Goal: Communication & Community: Answer question/provide support

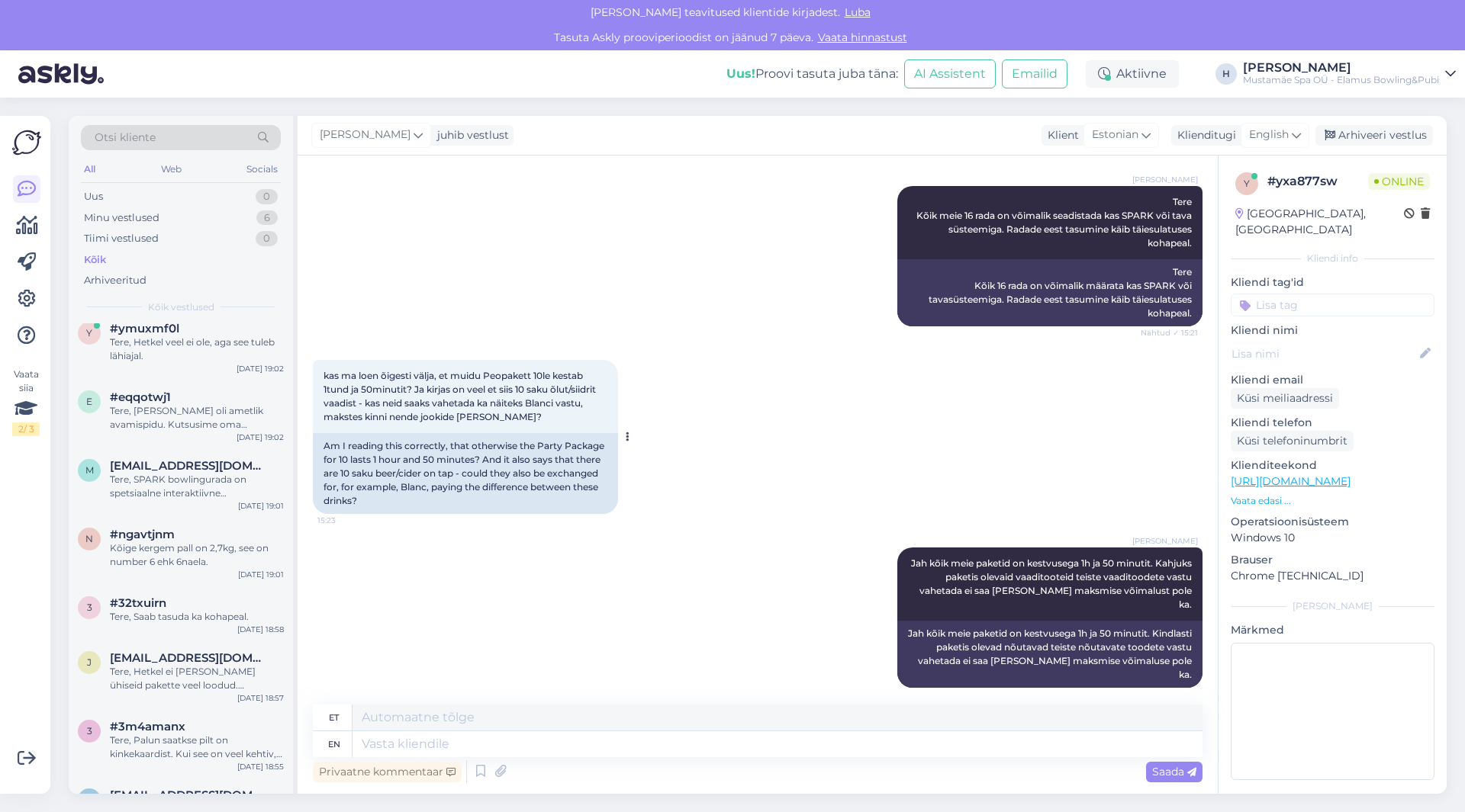
scroll to position [434, 0]
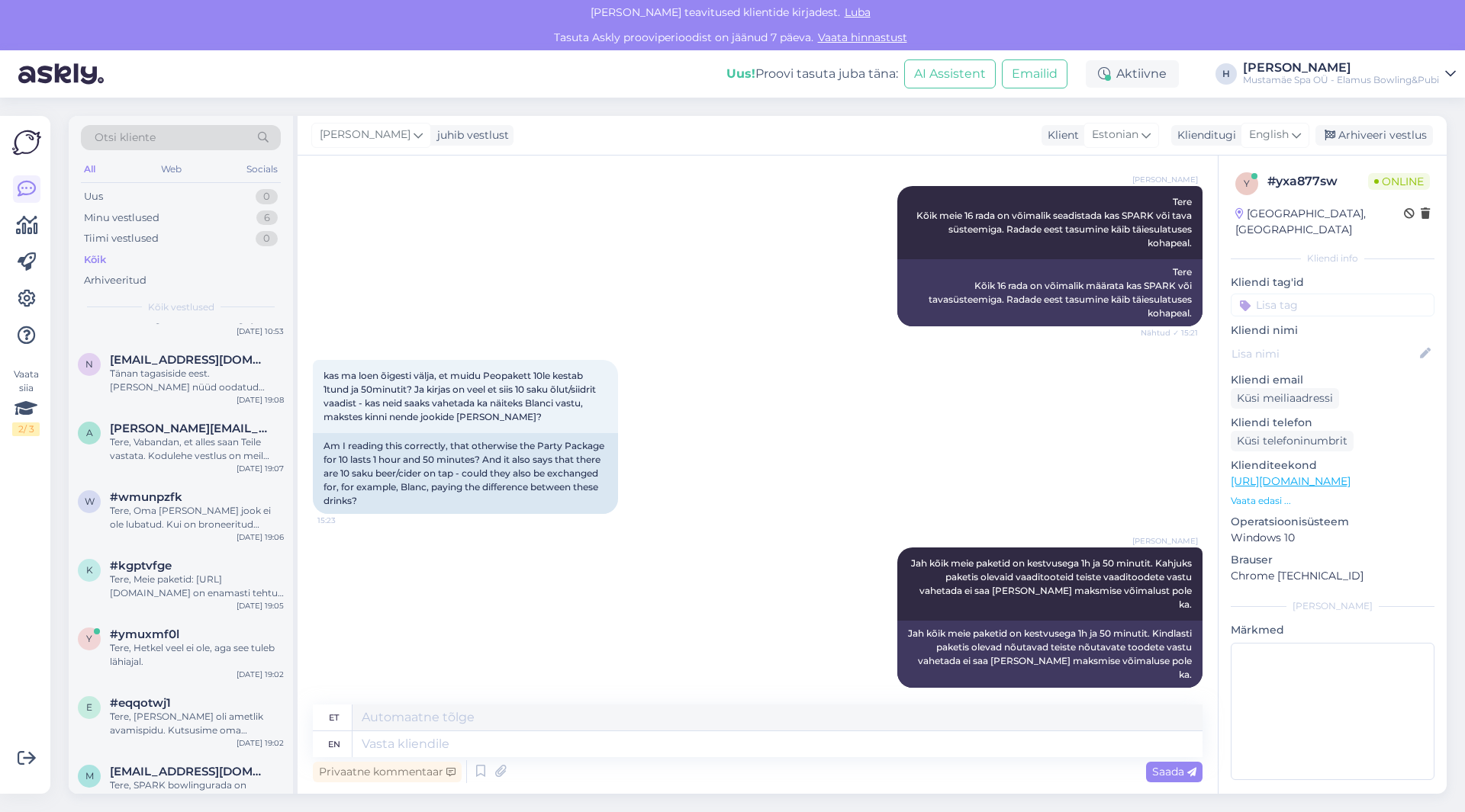
click at [79, 72] on img at bounding box center [61, 73] width 85 height 47
click at [81, 13] on div "Palun luba teavitused klientide kirjadest. Luba" at bounding box center [732, 13] width 1465 height 25
click at [1259, 494] on p "Vaata edasi ..." at bounding box center [1332, 501] width 203 height 14
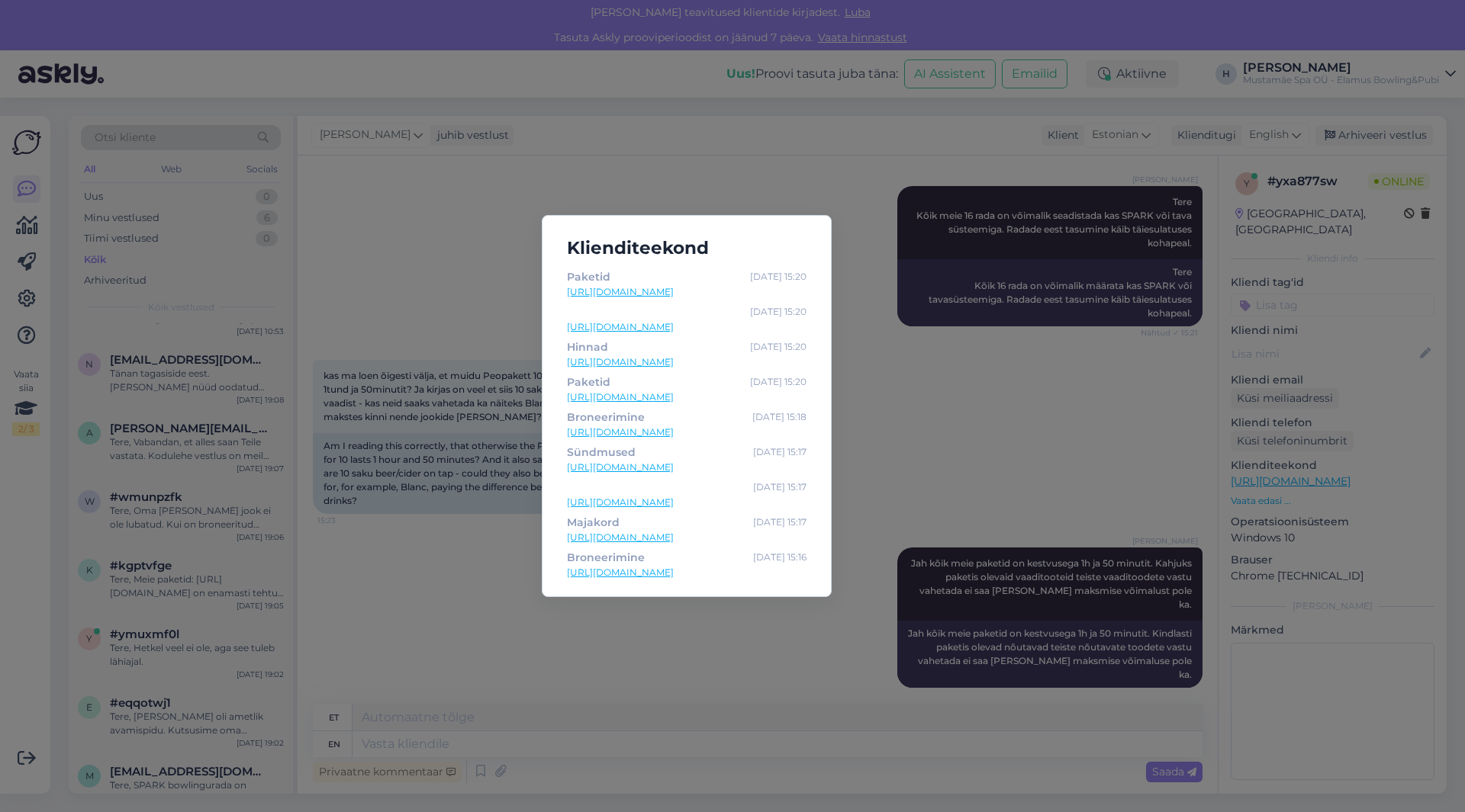
click at [922, 426] on div "Klienditeekond Paketid Sep 29 15:20 https://elamusbowling.ee/paketid/ Sep 29 15…" at bounding box center [732, 406] width 1465 height 812
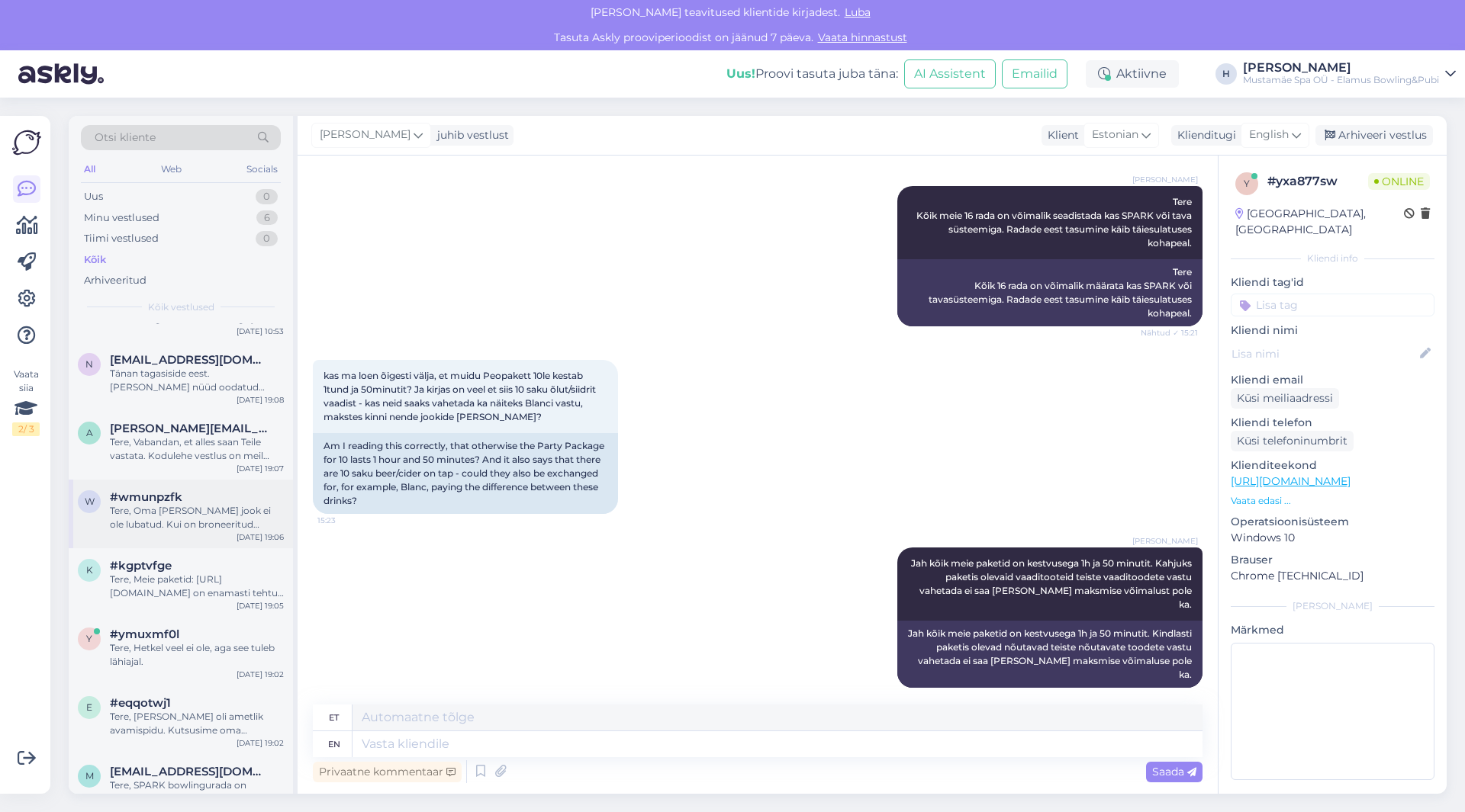
click at [202, 524] on div "Tere, Oma söök ja jook ei ole lubatud. Kui on broneeritud sünnipäev, lubame kaa…" at bounding box center [197, 518] width 174 height 27
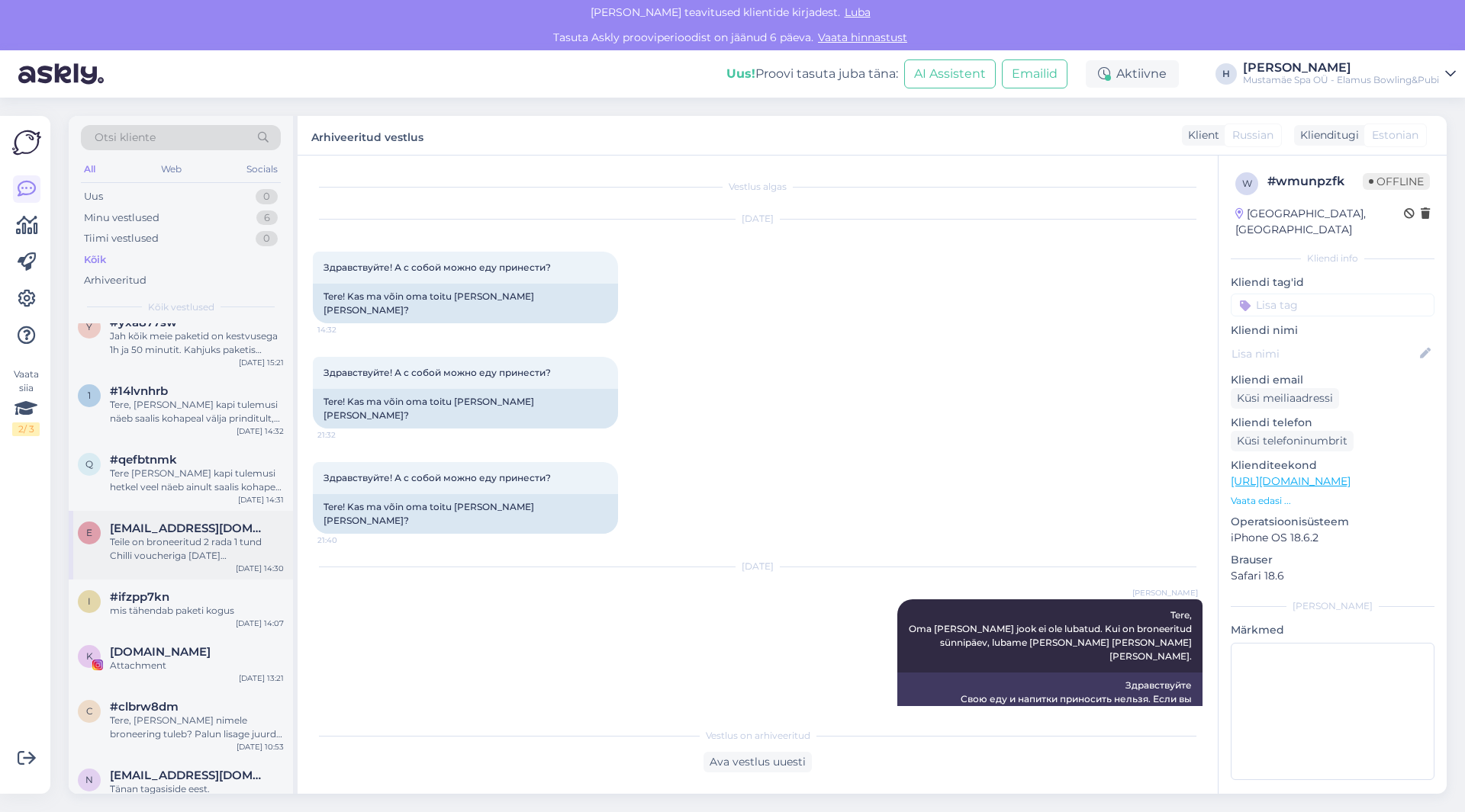
scroll to position [0, 0]
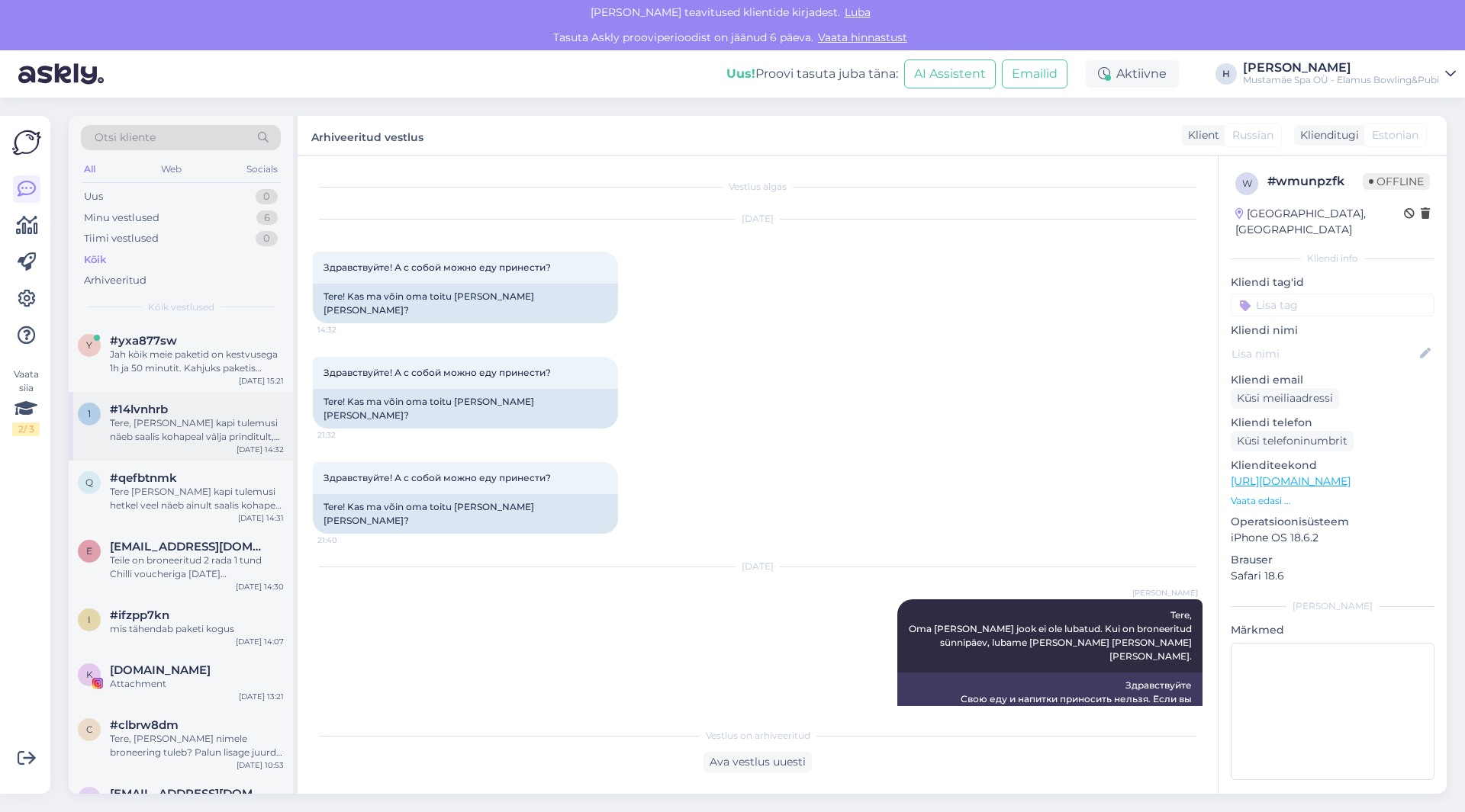
click at [193, 433] on div "Tere, Seenior kapi tulemusi näeb saalis kohapeal välja prinditult, kodulehele t…" at bounding box center [197, 430] width 174 height 27
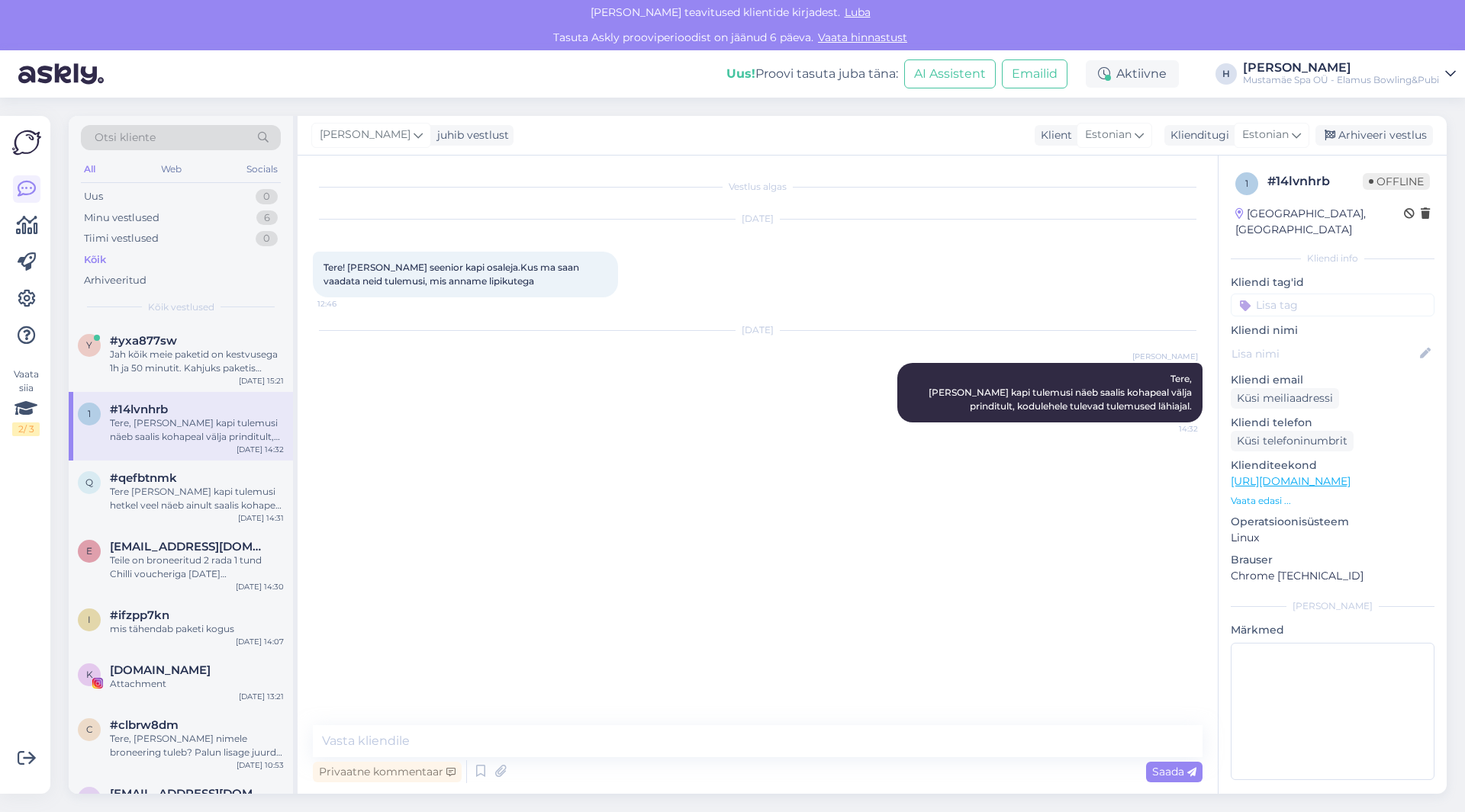
click at [1243, 494] on p "Vaata edasi ..." at bounding box center [1332, 501] width 203 height 14
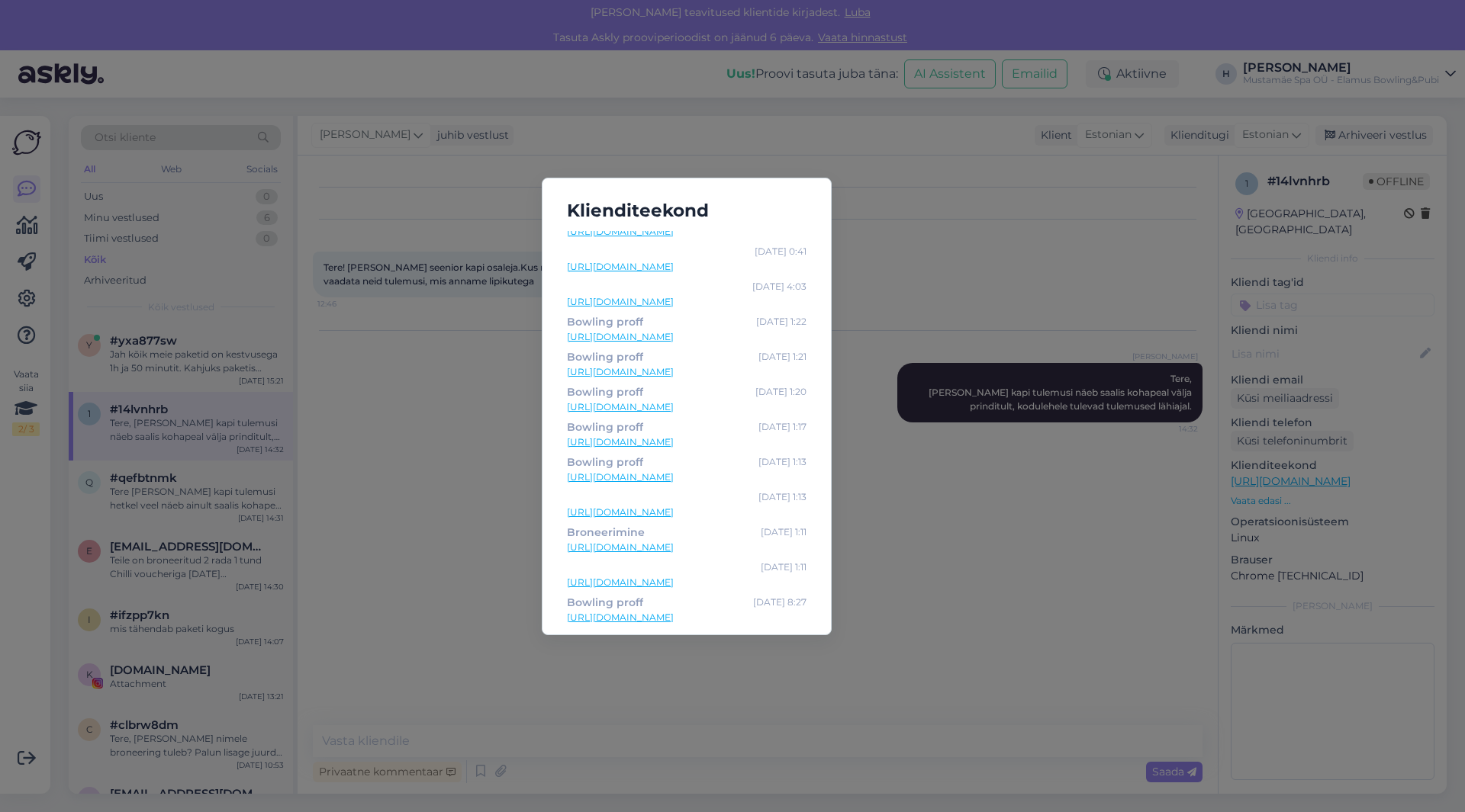
scroll to position [486, 0]
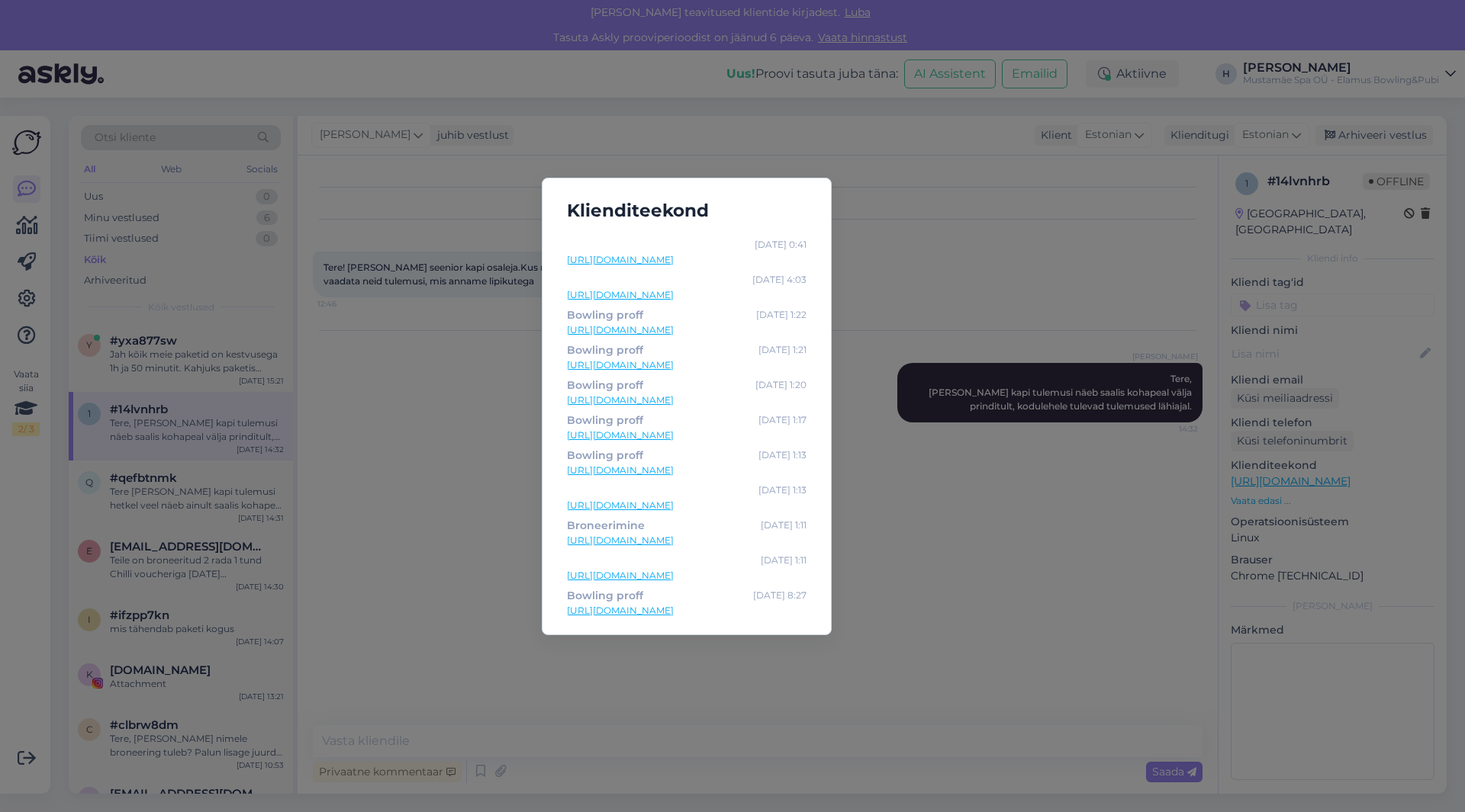
click at [975, 521] on div "Klienditeekond Bowling proff Sep 29 14:54 https://elamusbowling.ee/bowling-prof…" at bounding box center [732, 406] width 1465 height 812
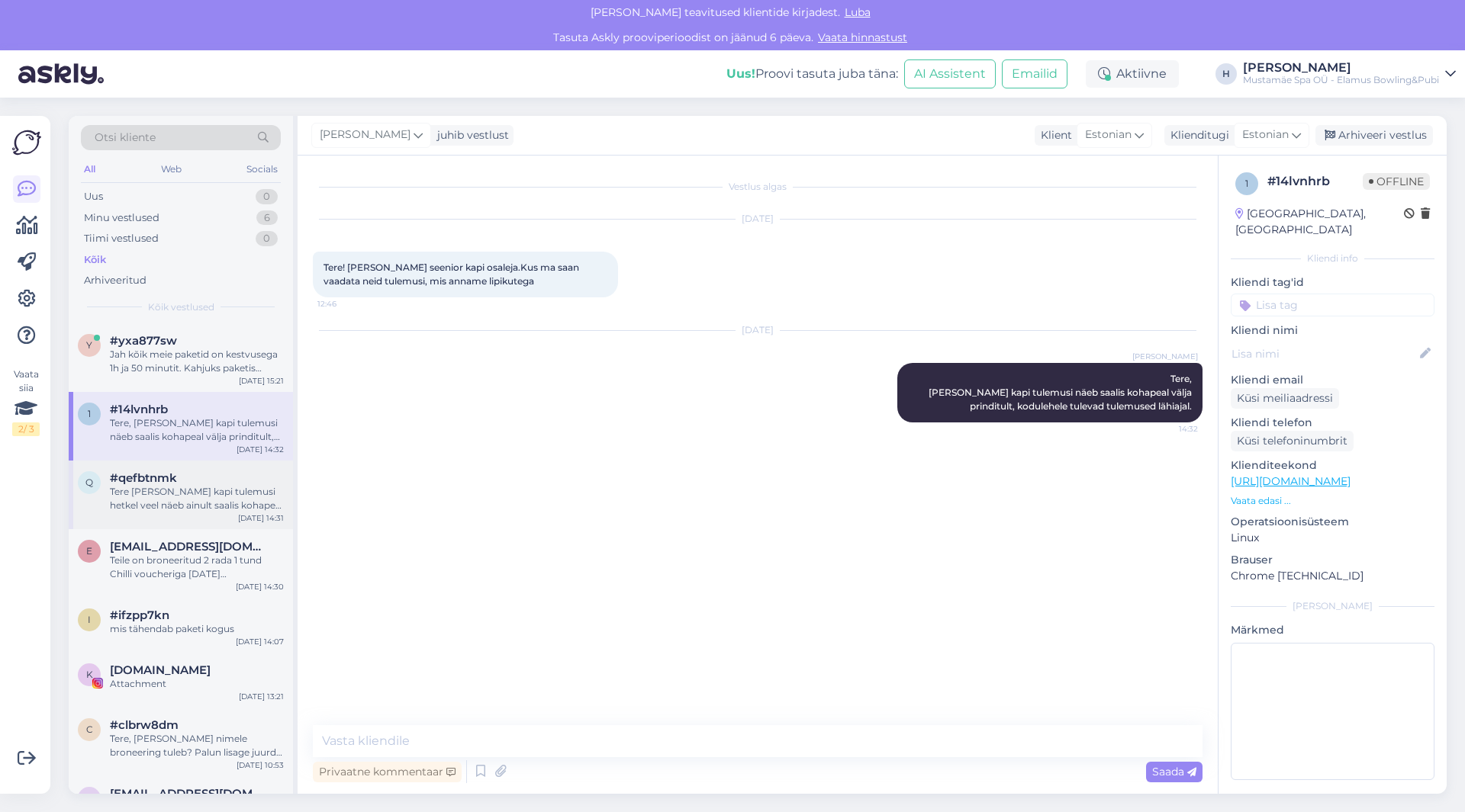
click at [145, 495] on div "Tere Seenior kapi tulemusi hetkel veel näeb ainult saalis kohapeal välja prindi…" at bounding box center [197, 499] width 174 height 27
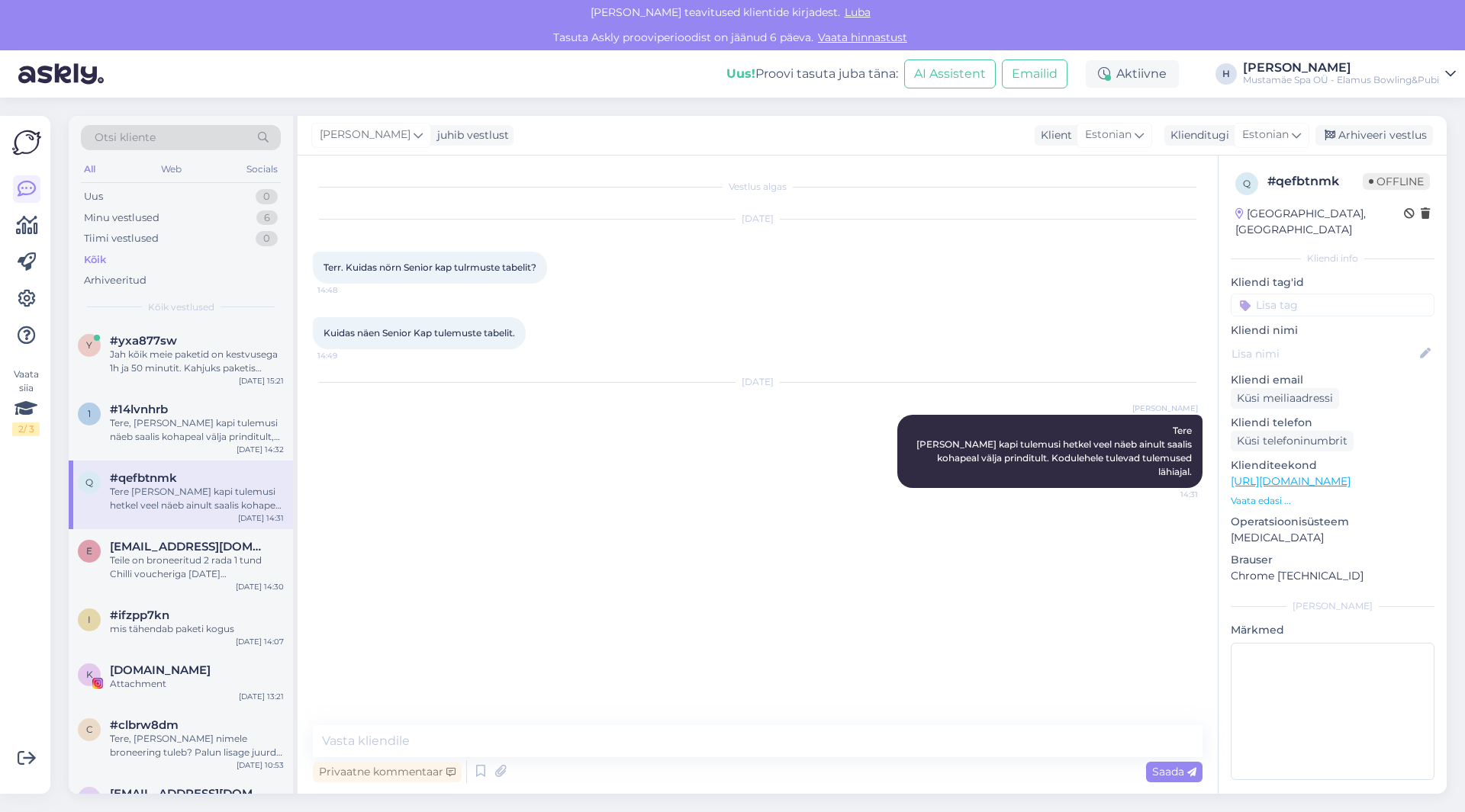
click at [1245, 494] on p "Vaata edasi ..." at bounding box center [1332, 501] width 203 height 14
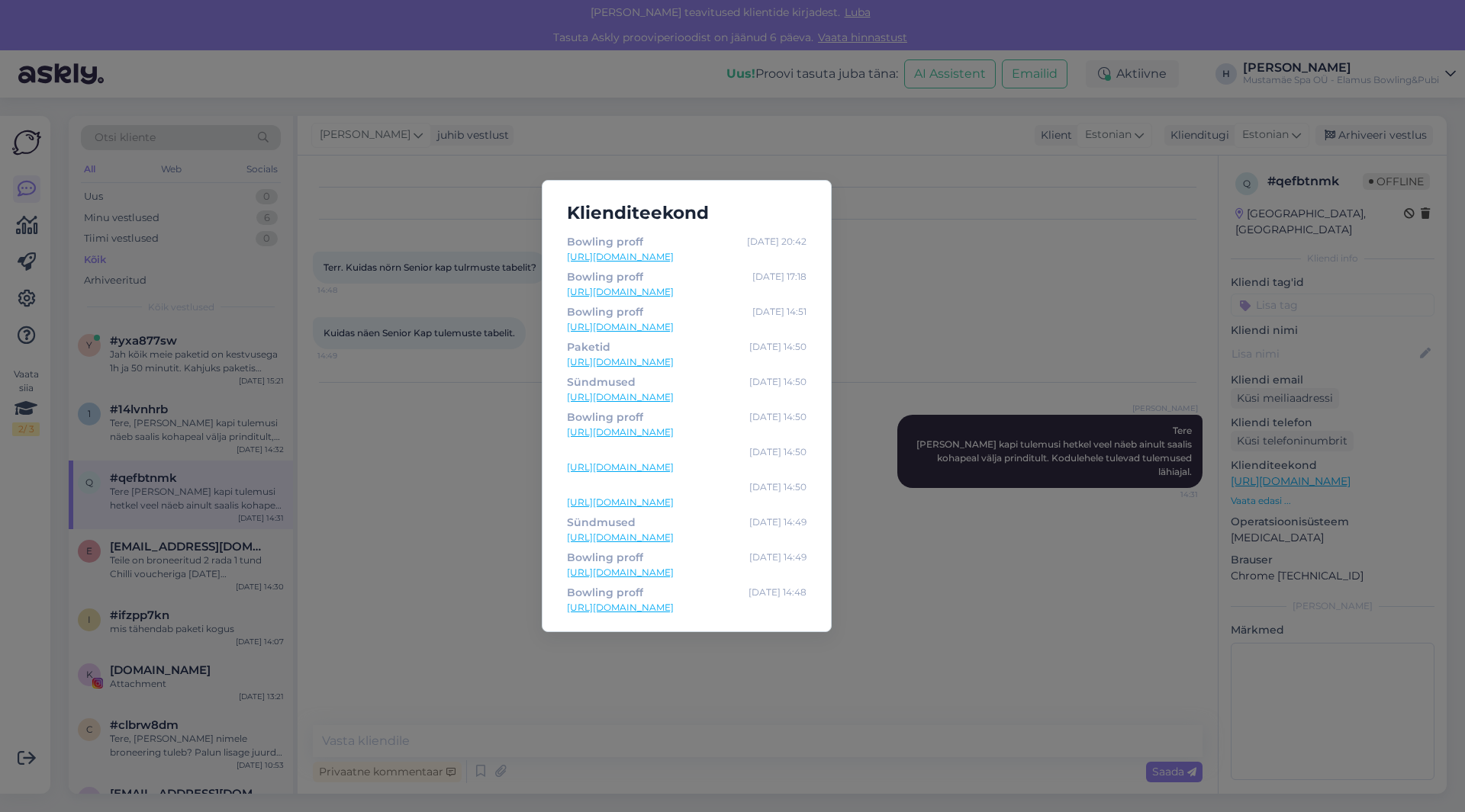
click at [990, 374] on div "Klienditeekond Bowling proff Sep 23 20:42 https://elamusbowling.ee/bowling-prof…" at bounding box center [732, 406] width 1465 height 812
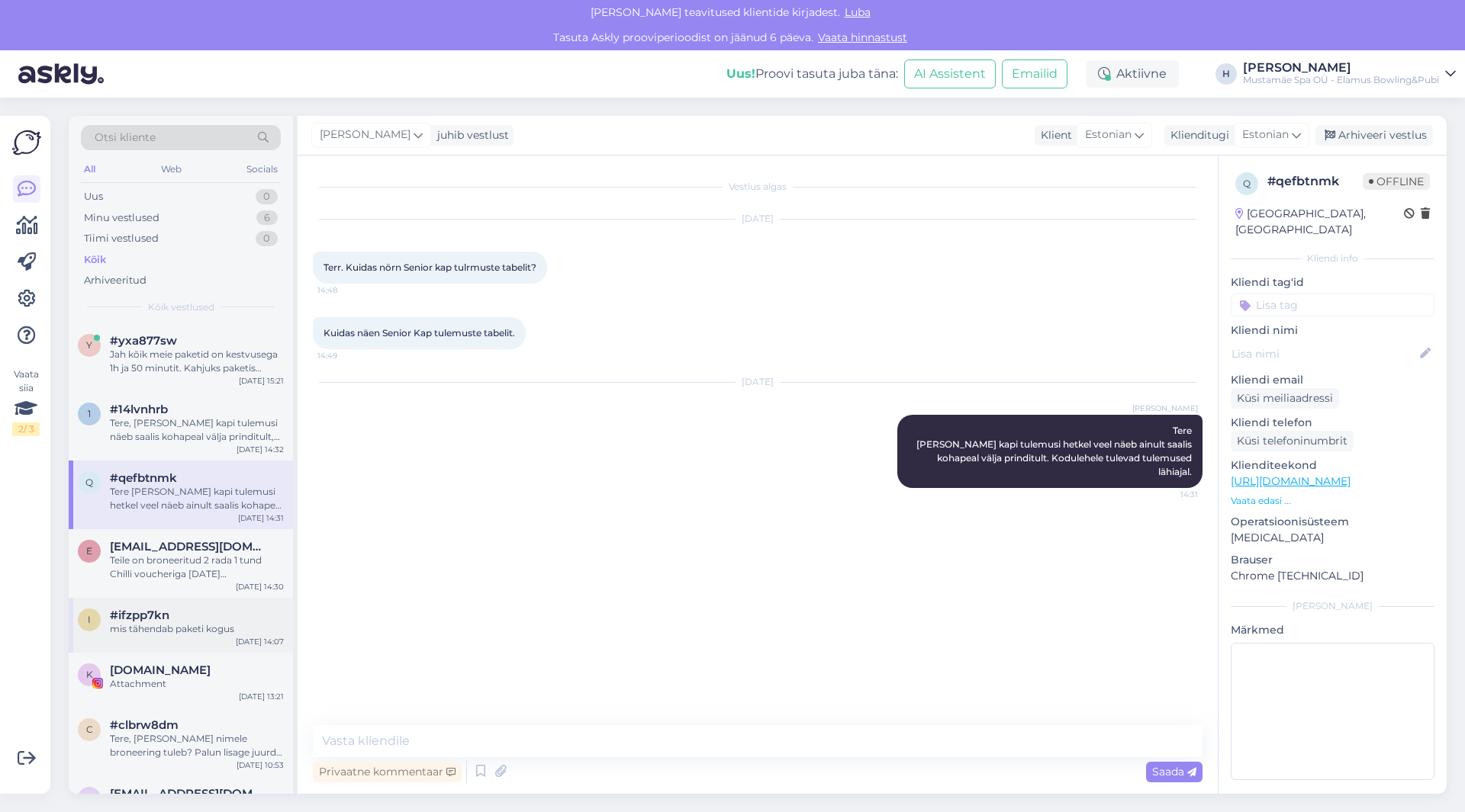
click at [189, 630] on div "mis tähendab paketi kogus" at bounding box center [197, 629] width 174 height 14
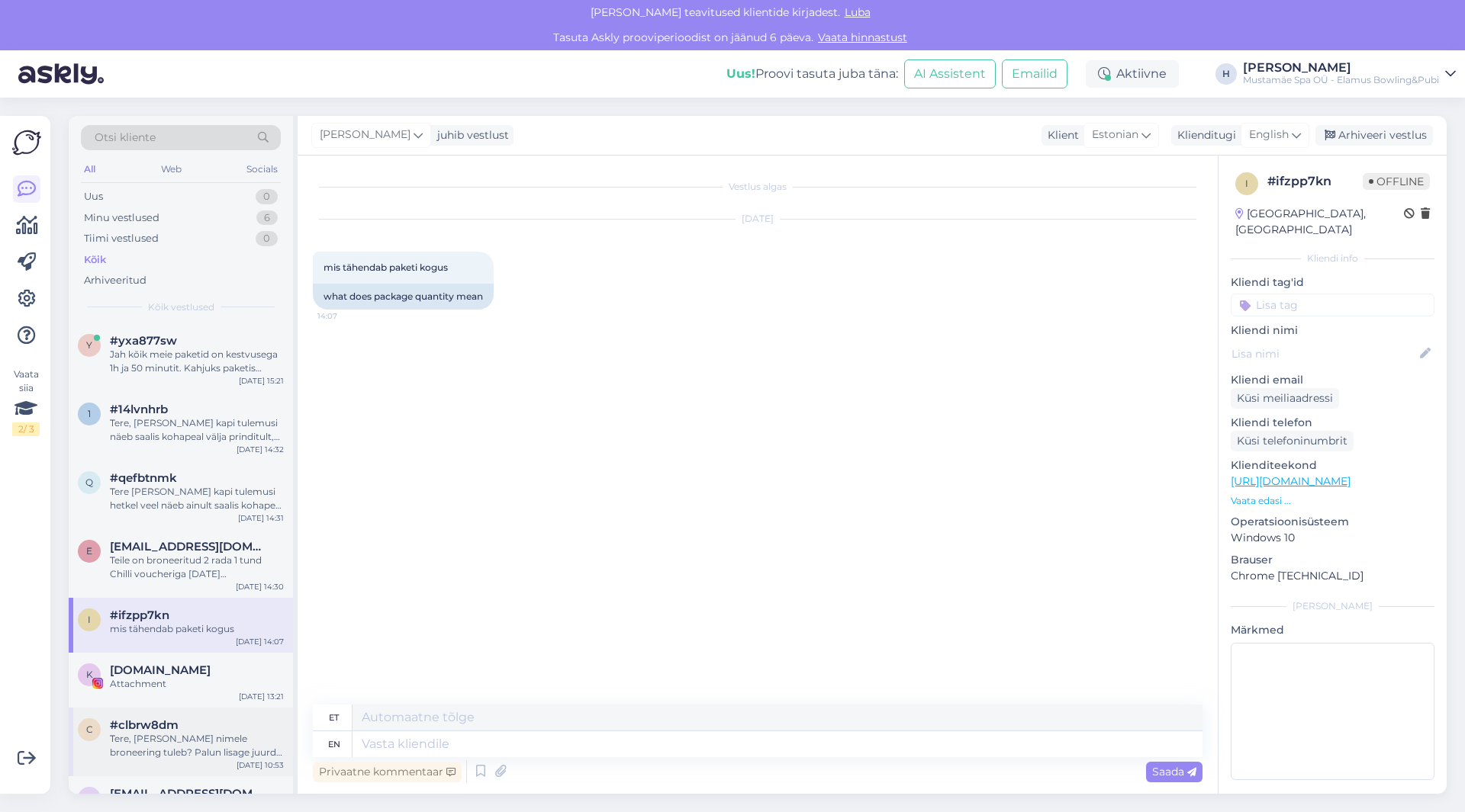
click at [213, 737] on div "Tere, Kelle nimele broneering tuleb? Palun lisage juurde ka oma telefoninumber." at bounding box center [197, 746] width 174 height 27
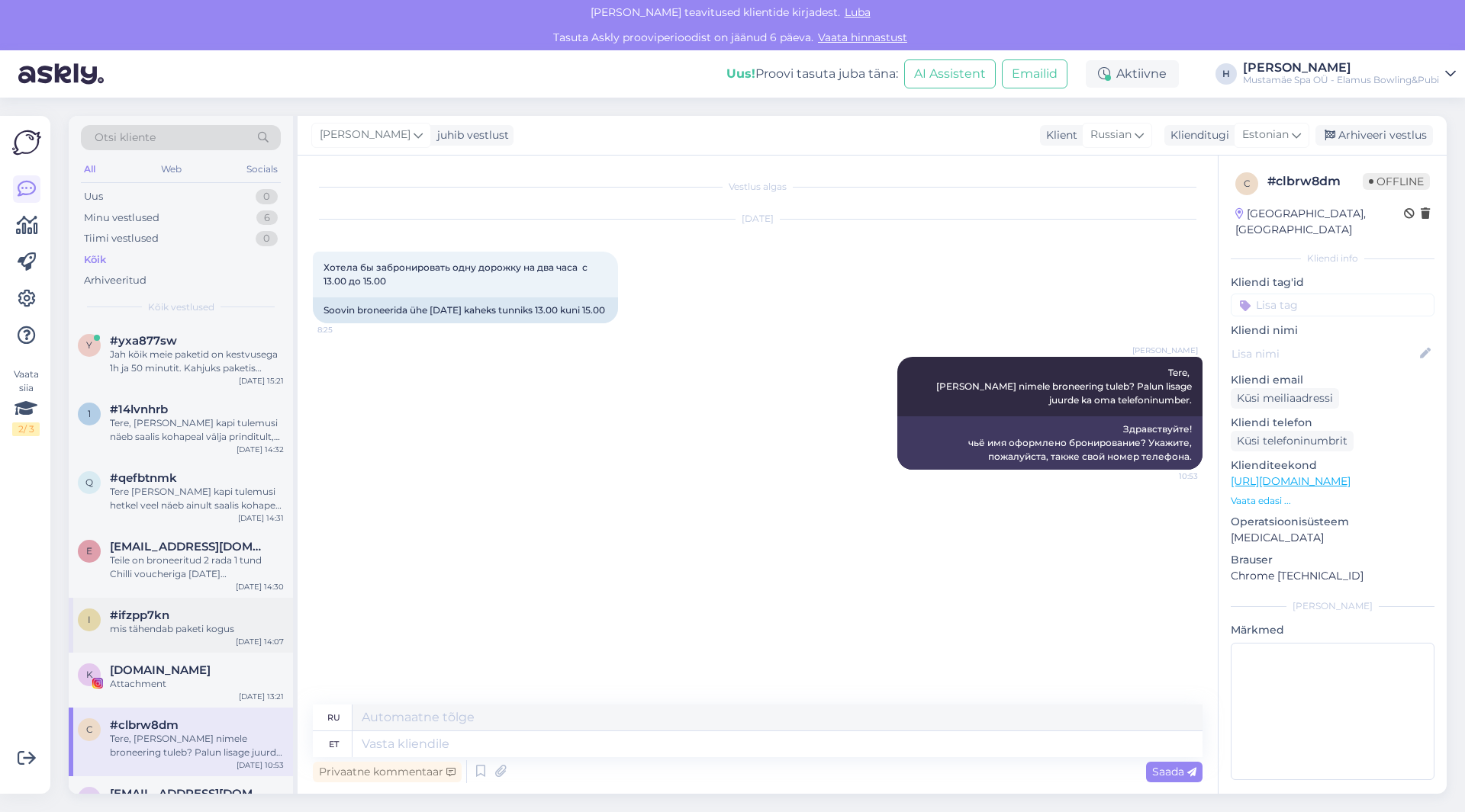
click at [191, 619] on div "#ifzpp7kn" at bounding box center [197, 615] width 174 height 14
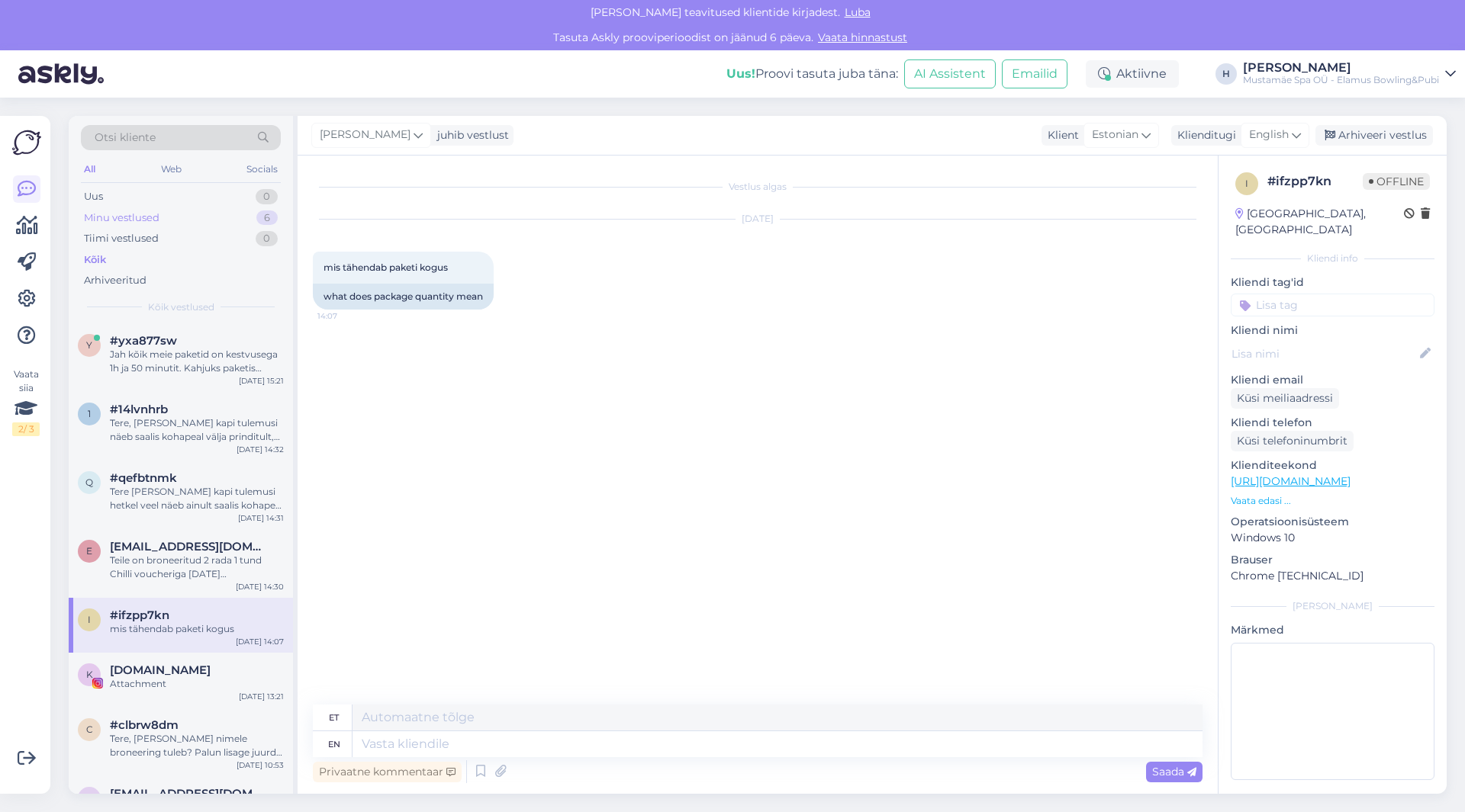
click at [177, 218] on div "Minu vestlused 6" at bounding box center [181, 219] width 200 height 22
click at [211, 433] on div "Tere, Seenior kapi tulemusi näeb saalis kohapeal välja prinditult, kodulehele t…" at bounding box center [197, 430] width 174 height 27
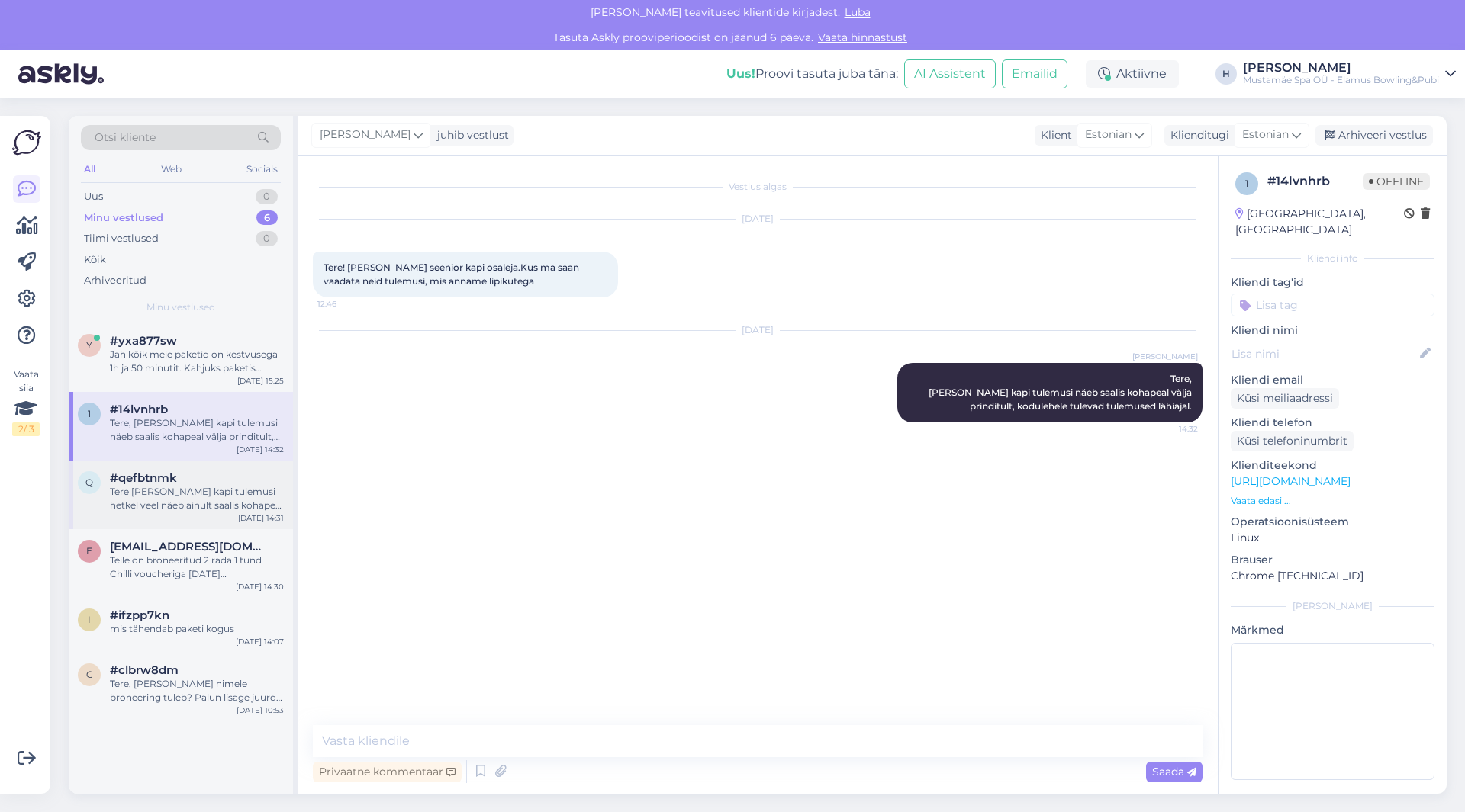
click at [208, 493] on div "Tere Seenior kapi tulemusi hetkel veel näeb ainult saalis kohapeal välja prindi…" at bounding box center [197, 499] width 174 height 27
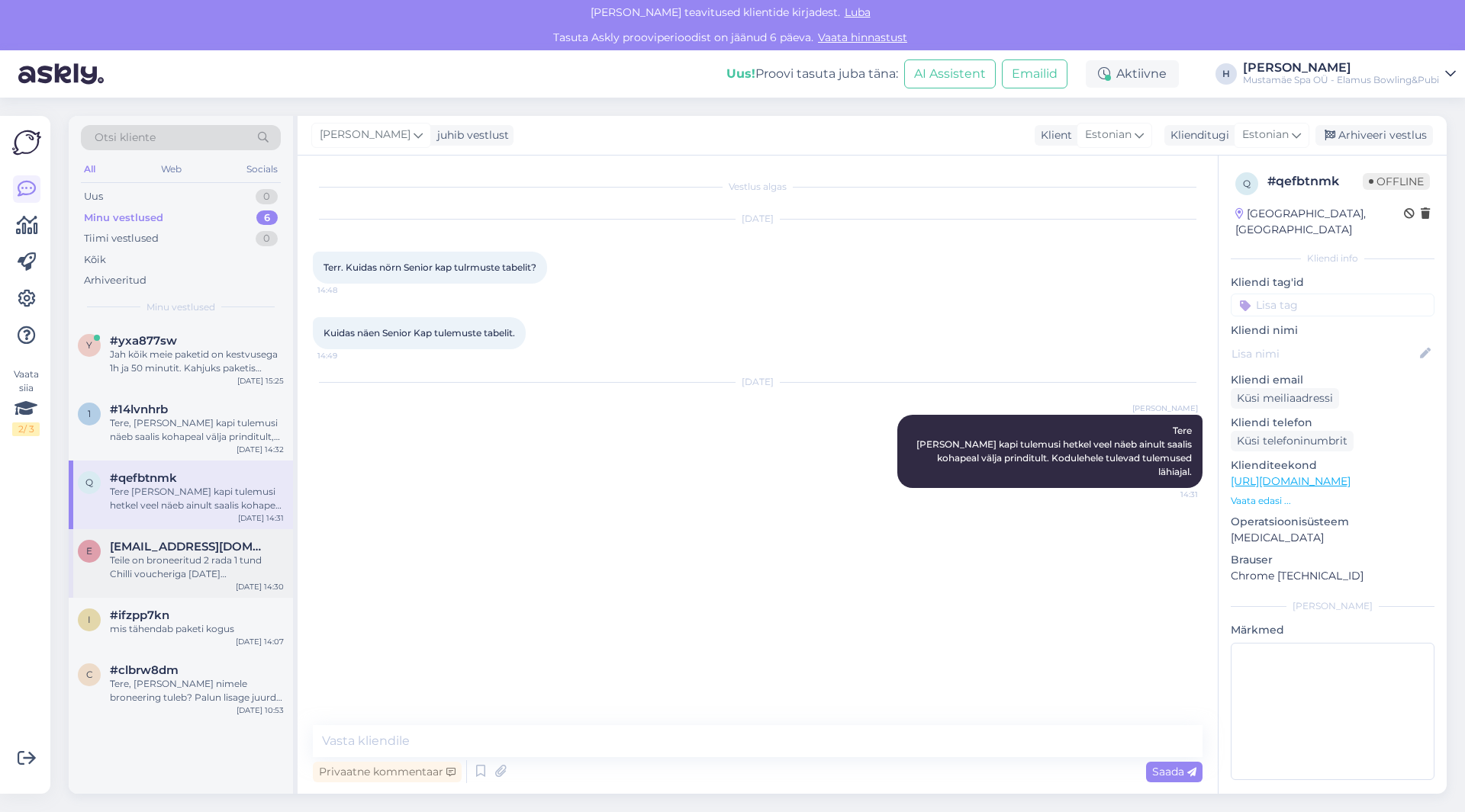
click at [217, 563] on div "Teile on broneeritud 2 rada 1 tund Chilli voucheriga 3.oktoober kell 22.00-23.0…" at bounding box center [197, 567] width 174 height 27
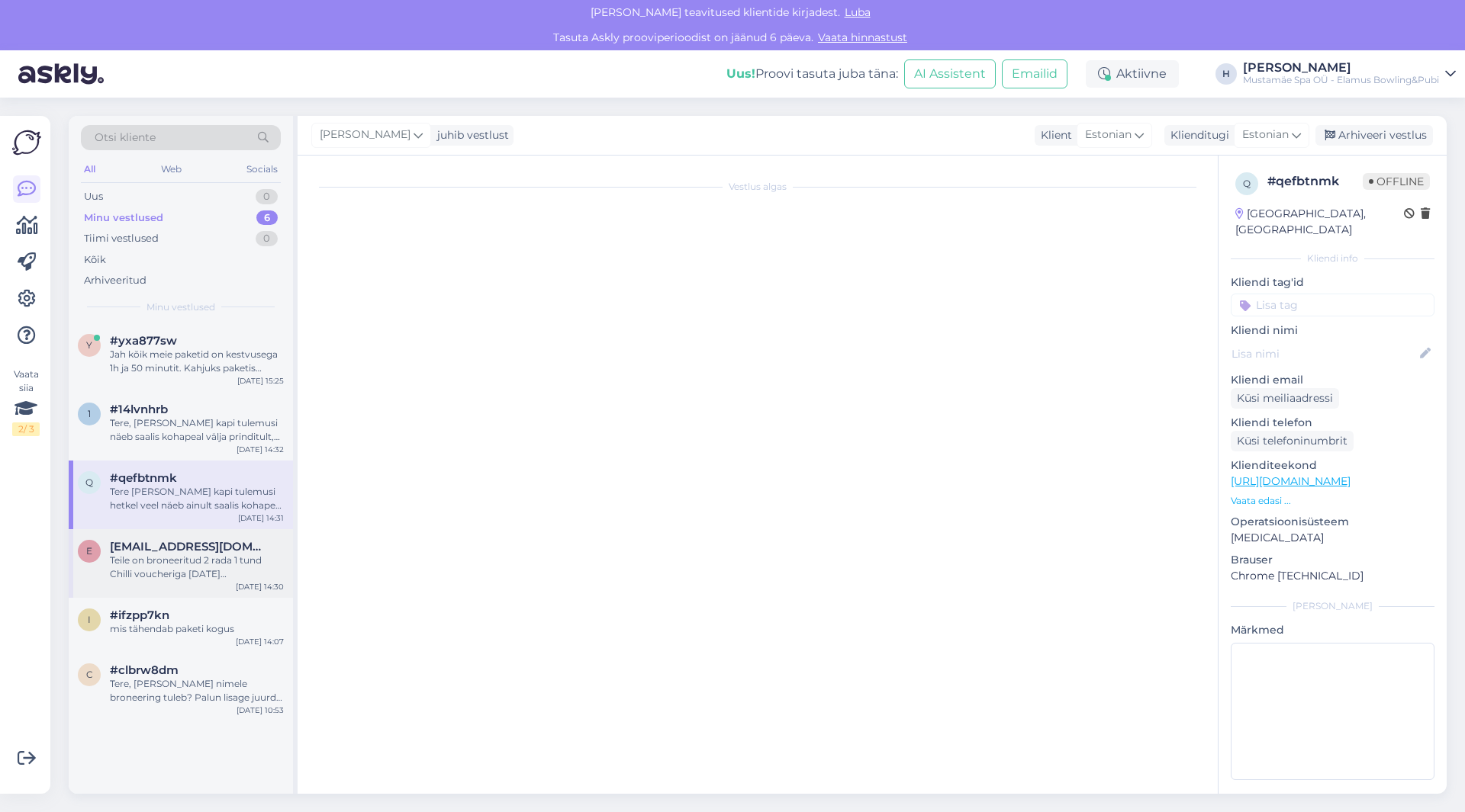
scroll to position [1100, 0]
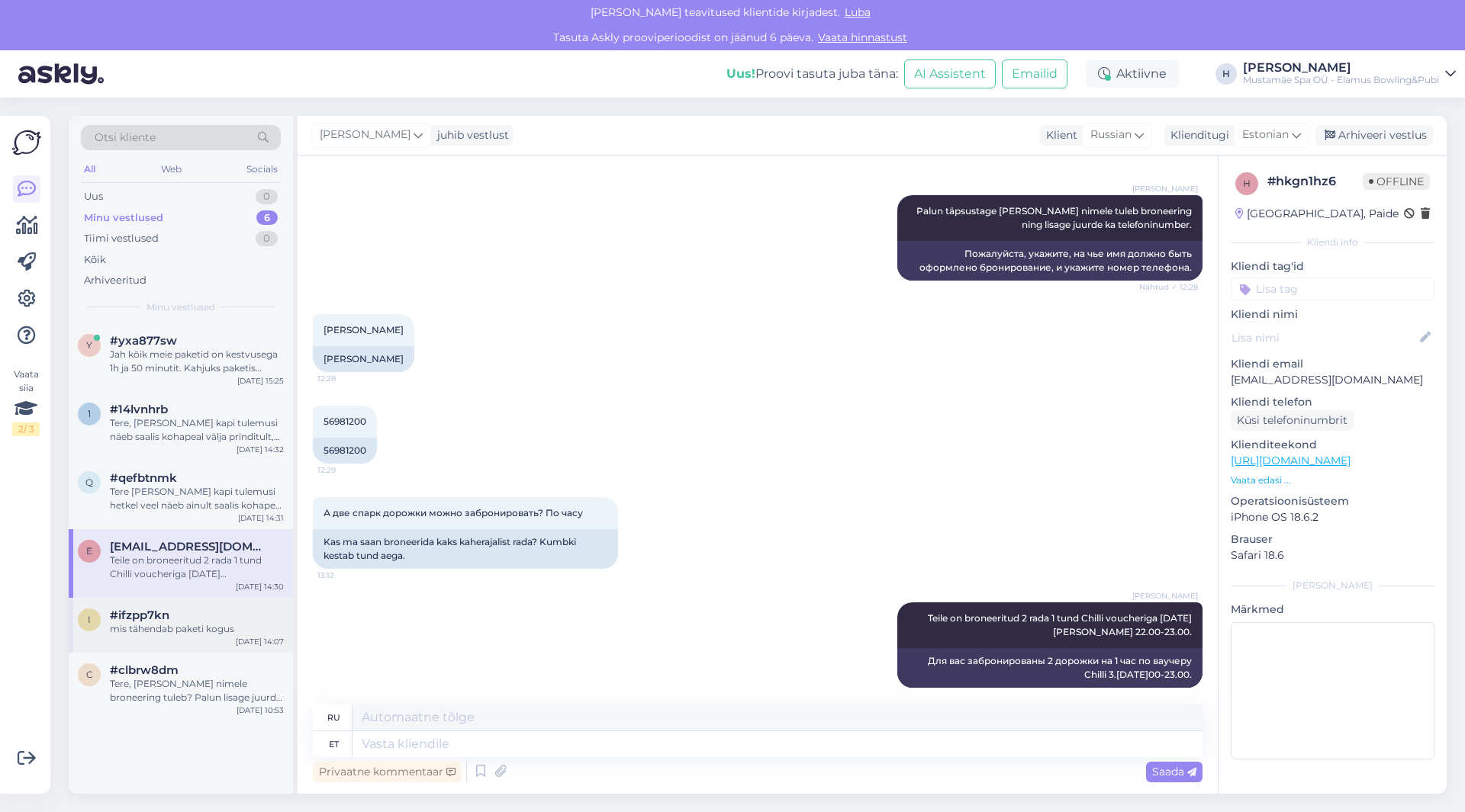
click at [201, 611] on div "#ifzpp7kn" at bounding box center [197, 615] width 174 height 14
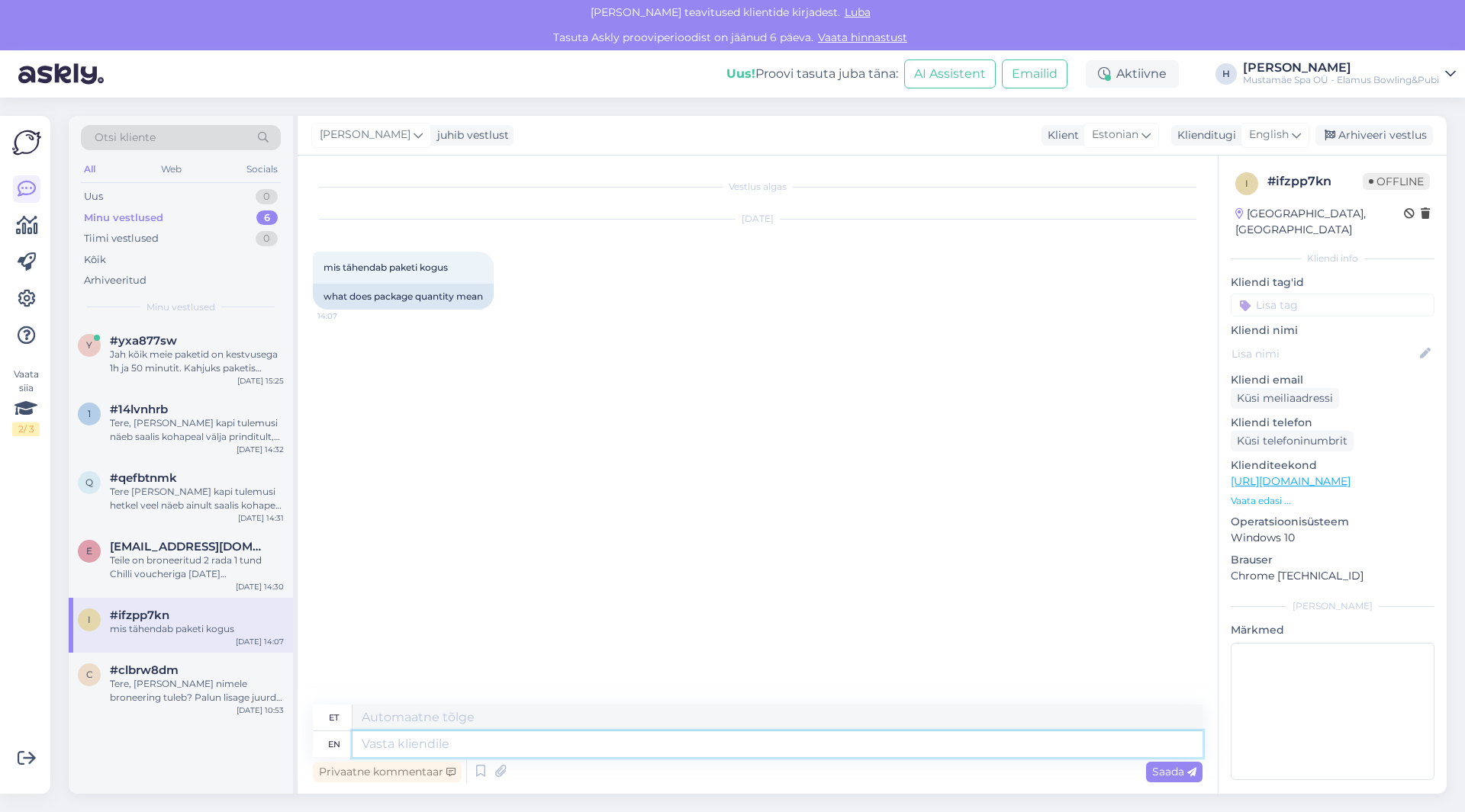
click at [408, 739] on textarea at bounding box center [777, 744] width 850 height 26
type textarea "Tere"
type textarea "Tere Paketi"
type textarea "Tere paketti"
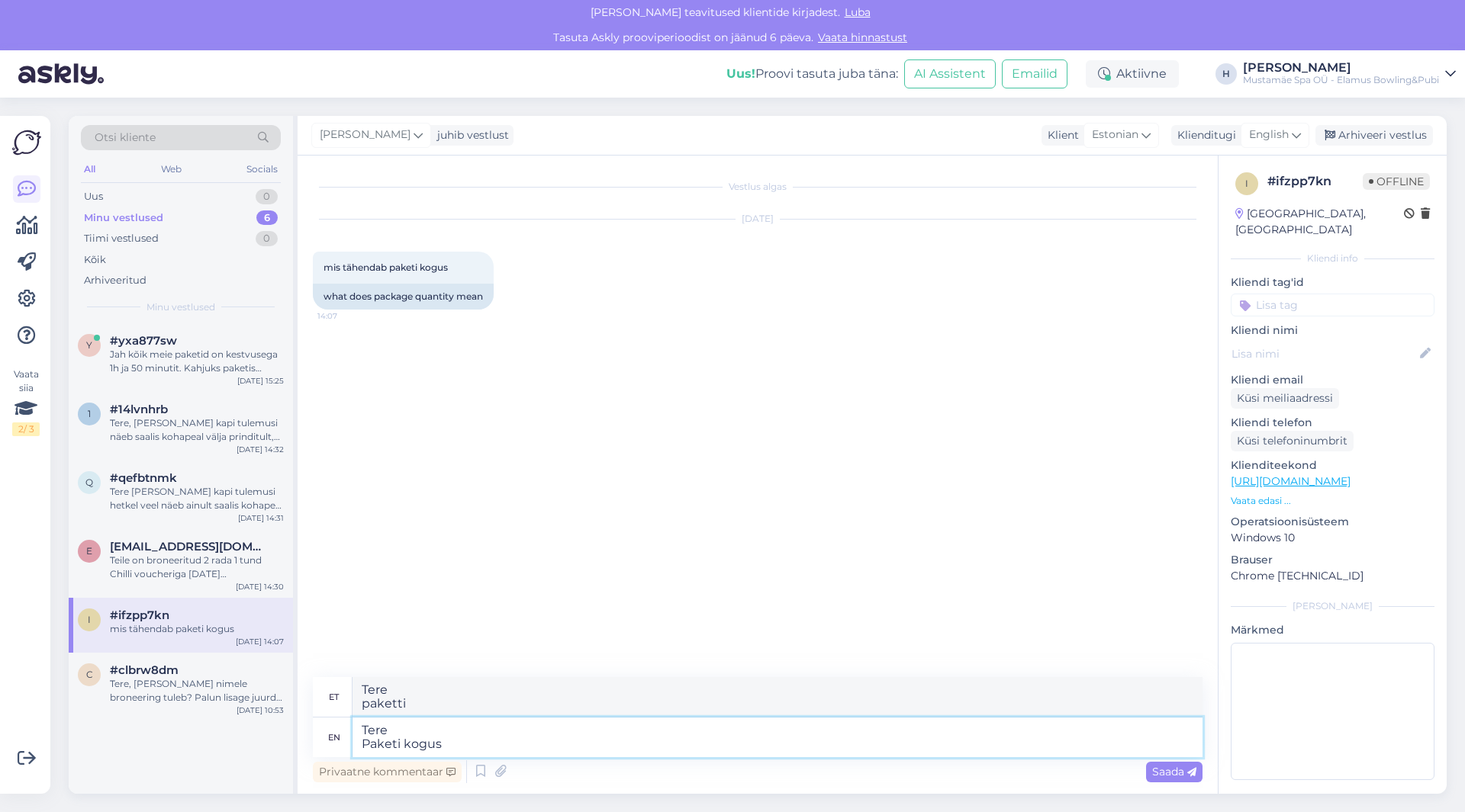
type textarea "Tere Paketi kogus o"
type textarea "Tere paketti kogus"
type textarea "Tere Paketi kogus on"
type textarea "Tere paketti kogus on"
type textarea "Tere Paketi kogus on see"
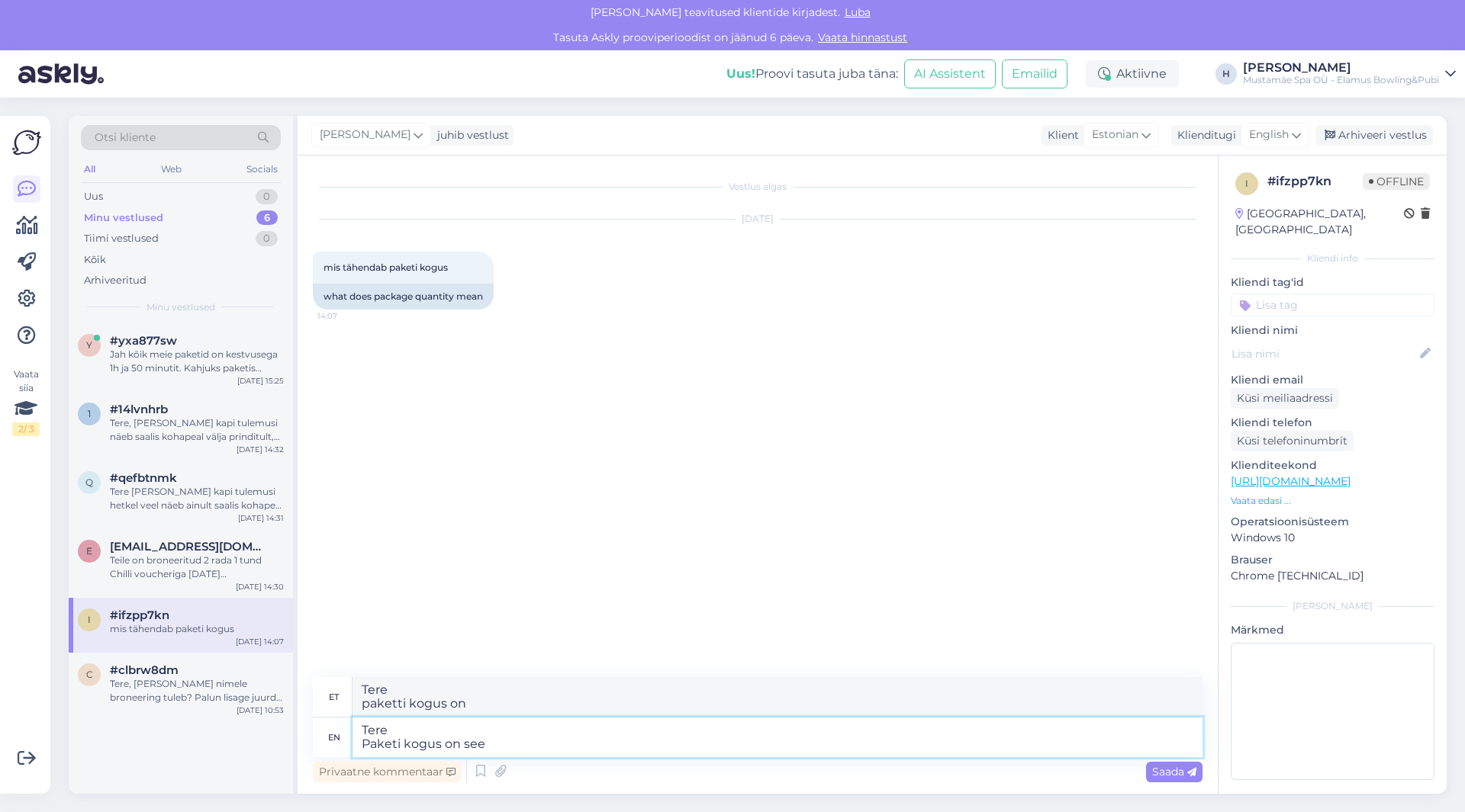
type textarea "Tere paketti kogus on see"
type textarea "Tere Paketi kogus on see, e"
type textarea "Tere paketti kogus on see,"
type textarea "Tere Paketi kogus on see, et m"
type textarea "Tere Paketi kogus on see, et"
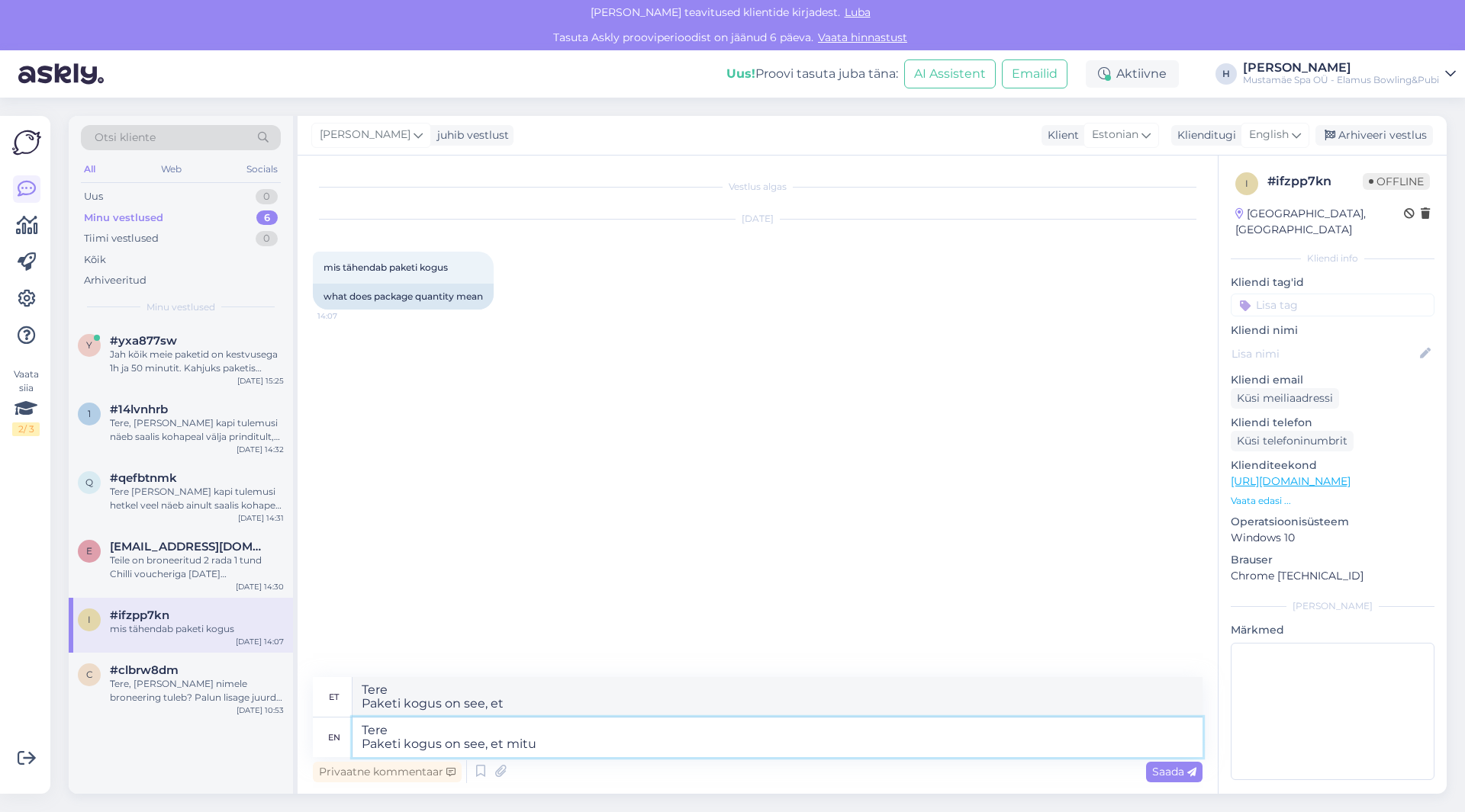
type textarea "Tere Paketi kogus on see, et mitu r"
type textarea "Tere Paketi kogus on see, et mitu"
type textarea "Tere Paketi kogus on see, et mitu rada t"
type textarea "Tere Paketi kogus on see, et mitu rada"
type textarea "Tere Paketi kogus on see, et mitu rada teile"
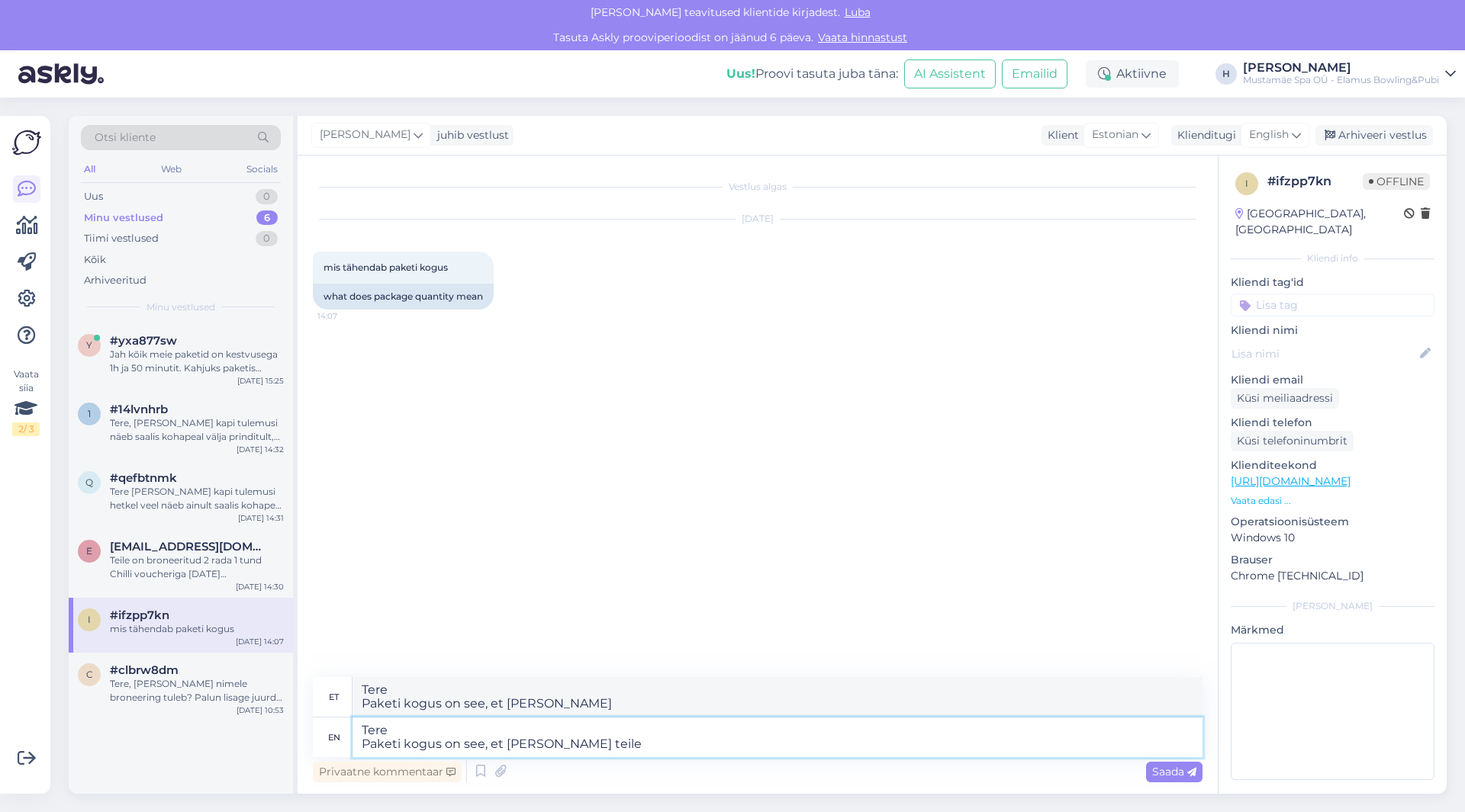
type textarea "Tere Paketi kogus on see, et mitu rada teile"
type textarea "Tere Paketi kogus on see, et mitu rada teile broneeritakse."
type textarea "Tere Paketi kogus on see, et mitu rada teile broneeritakse. Kui o"
type textarea "Tere Paketi kogus on see, et mitu rada teile broneeritakse. Kui"
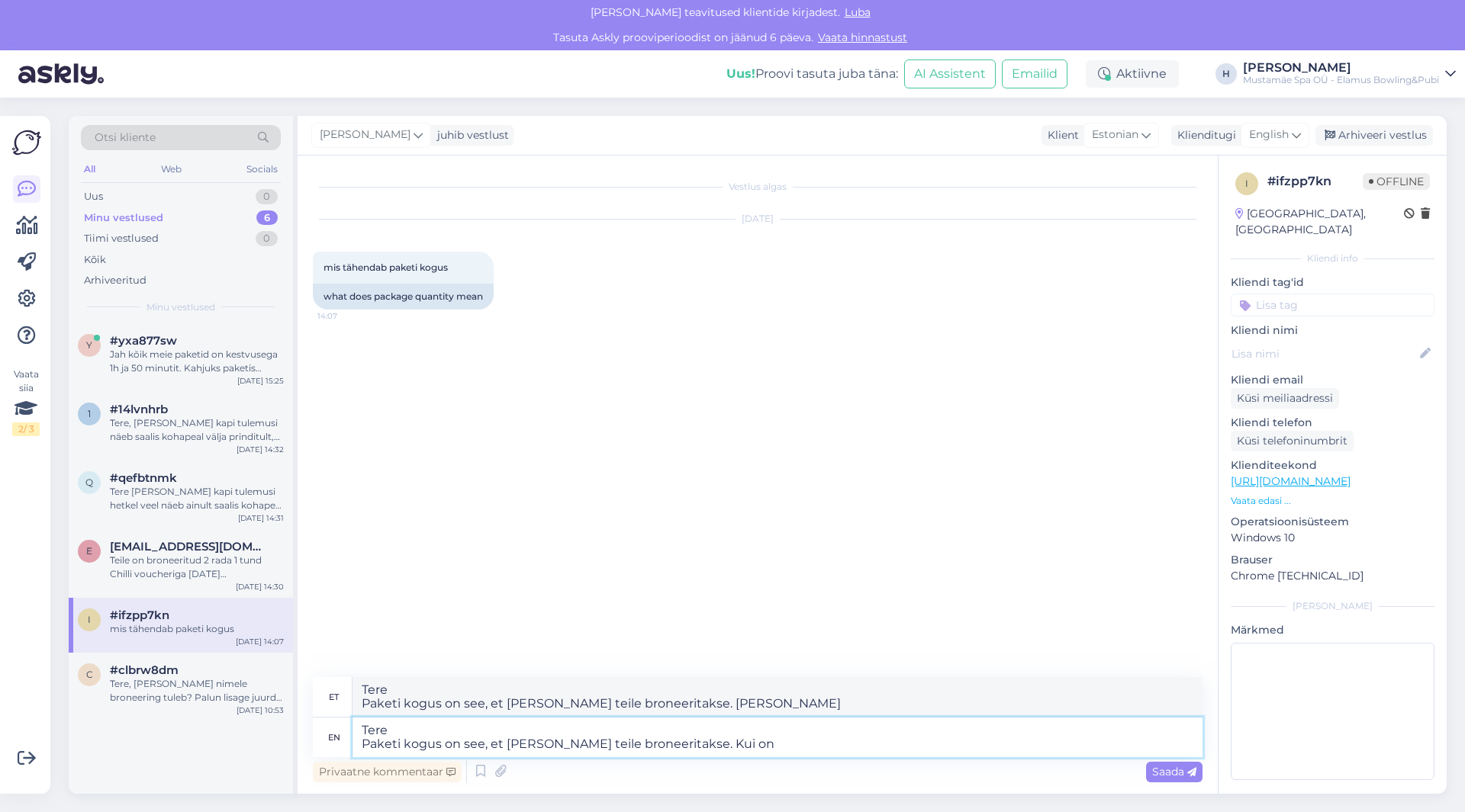
type textarea "Tere Paketi kogus on see, et mitu rada teile broneeritakse. Kui on k"
type textarea "Tere Paketi kogus on see, et mitu rada teile broneeritakse. Kui edasi"
type textarea "Tere Paketi kogus on see, et mitu rada teile broneeritakse. Kui on koguseks"
type textarea "Tere Paketi kogus on see, et mitu rada teile broneeritakse. Kui on koguseks üks…"
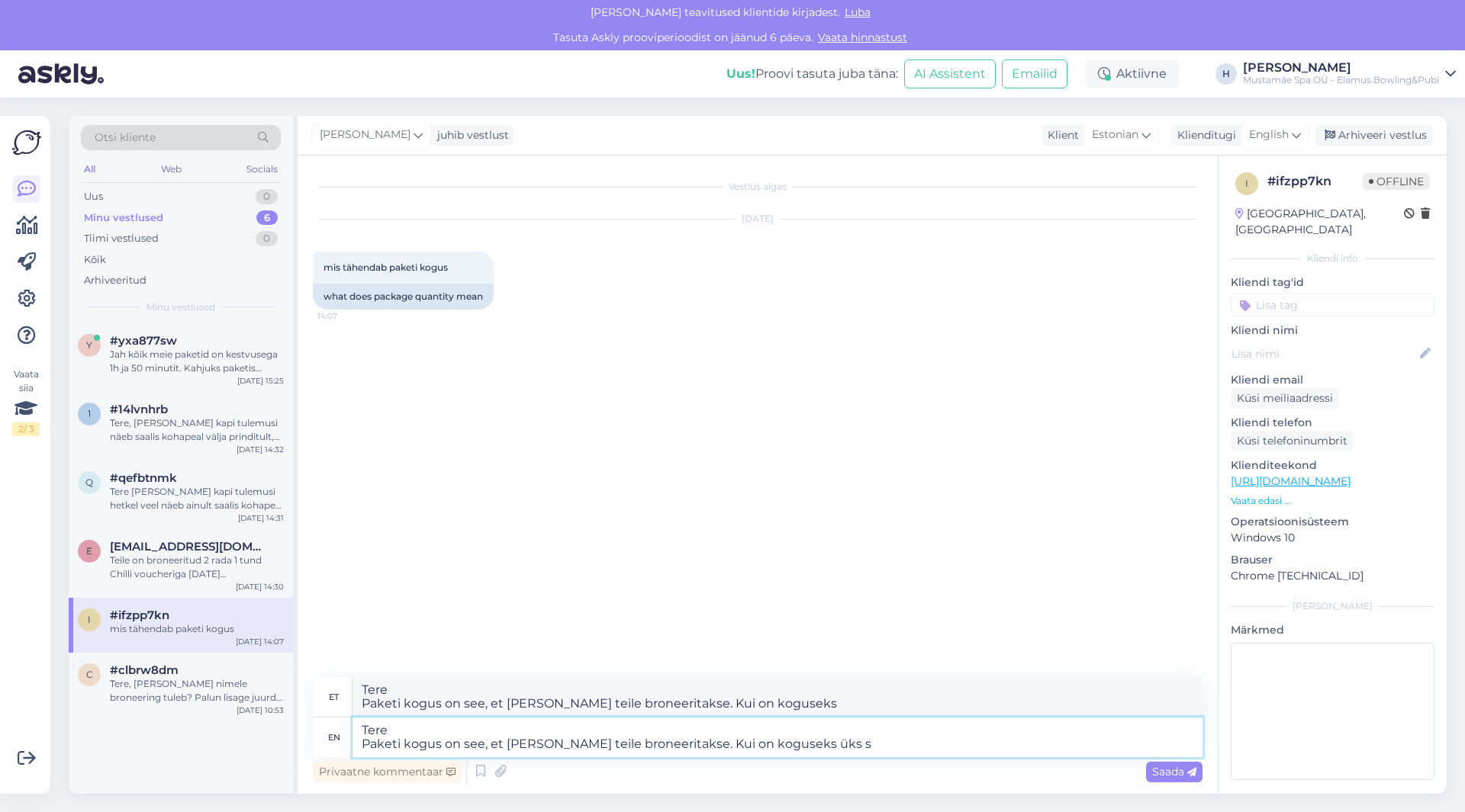
type textarea "Tere Paketi kogus on see, et mitu rada teile broneeritakse. Kui on koguseks üks"
type textarea "Tere Paketi kogus on see, et mitu rada teile broneeritakse. Kui on koguseks üks…"
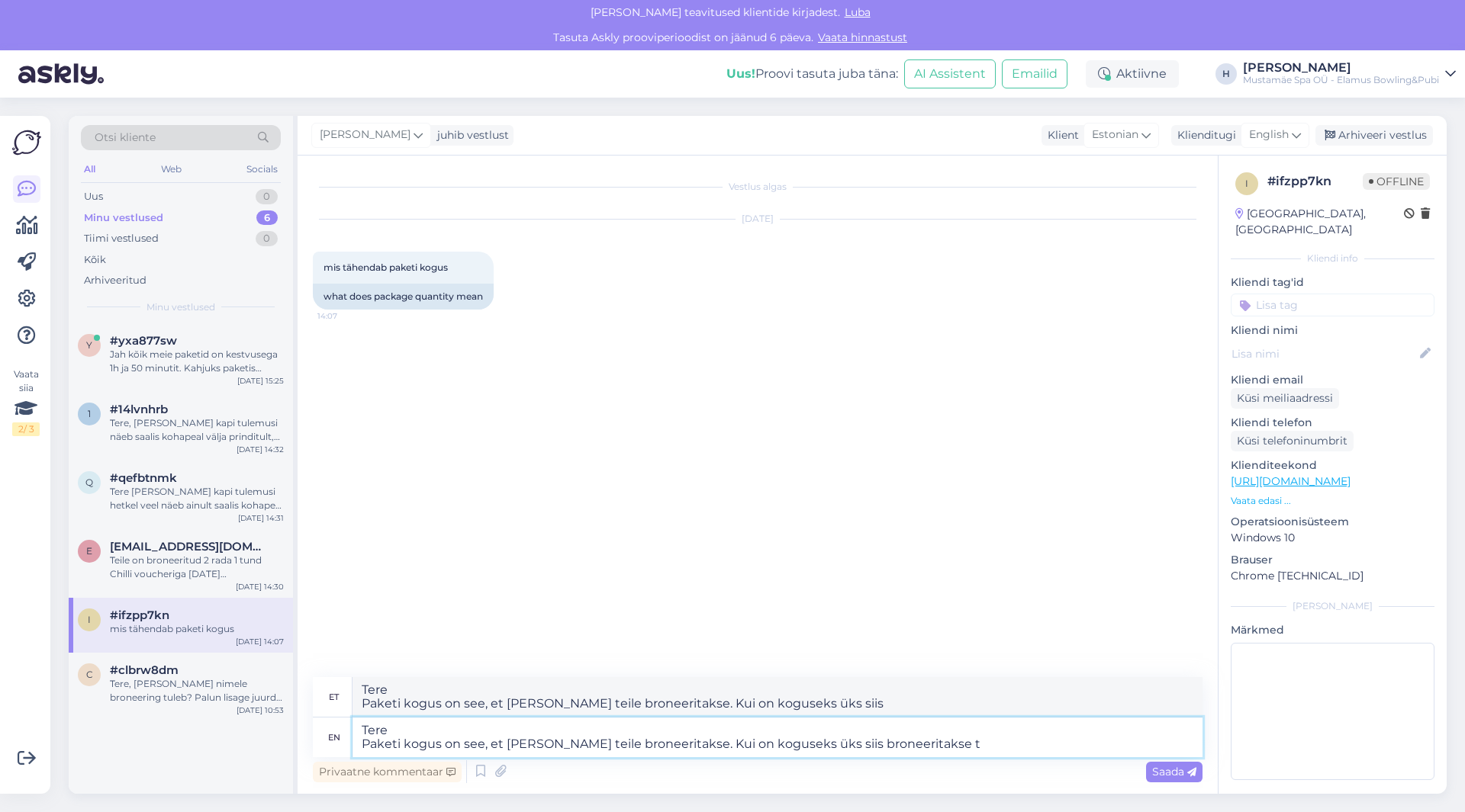
type textarea "Tere Paketi kogus on see, et mitu rada teile broneeritakse. Kui on koguseks üks…"
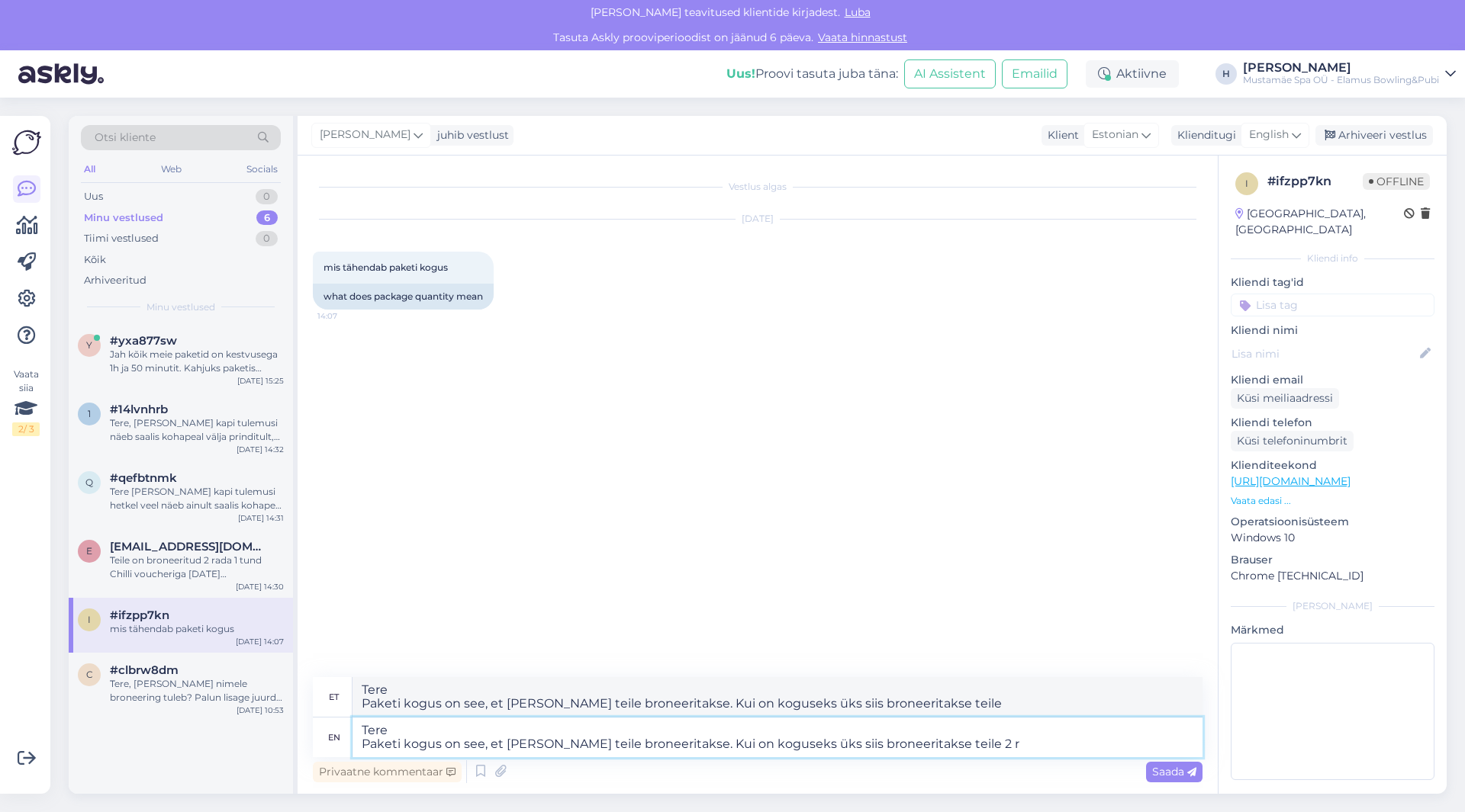
type textarea "Tere Paketi kogus on see, et mitu rada teile broneeritakse. Kui on koguseks üks…"
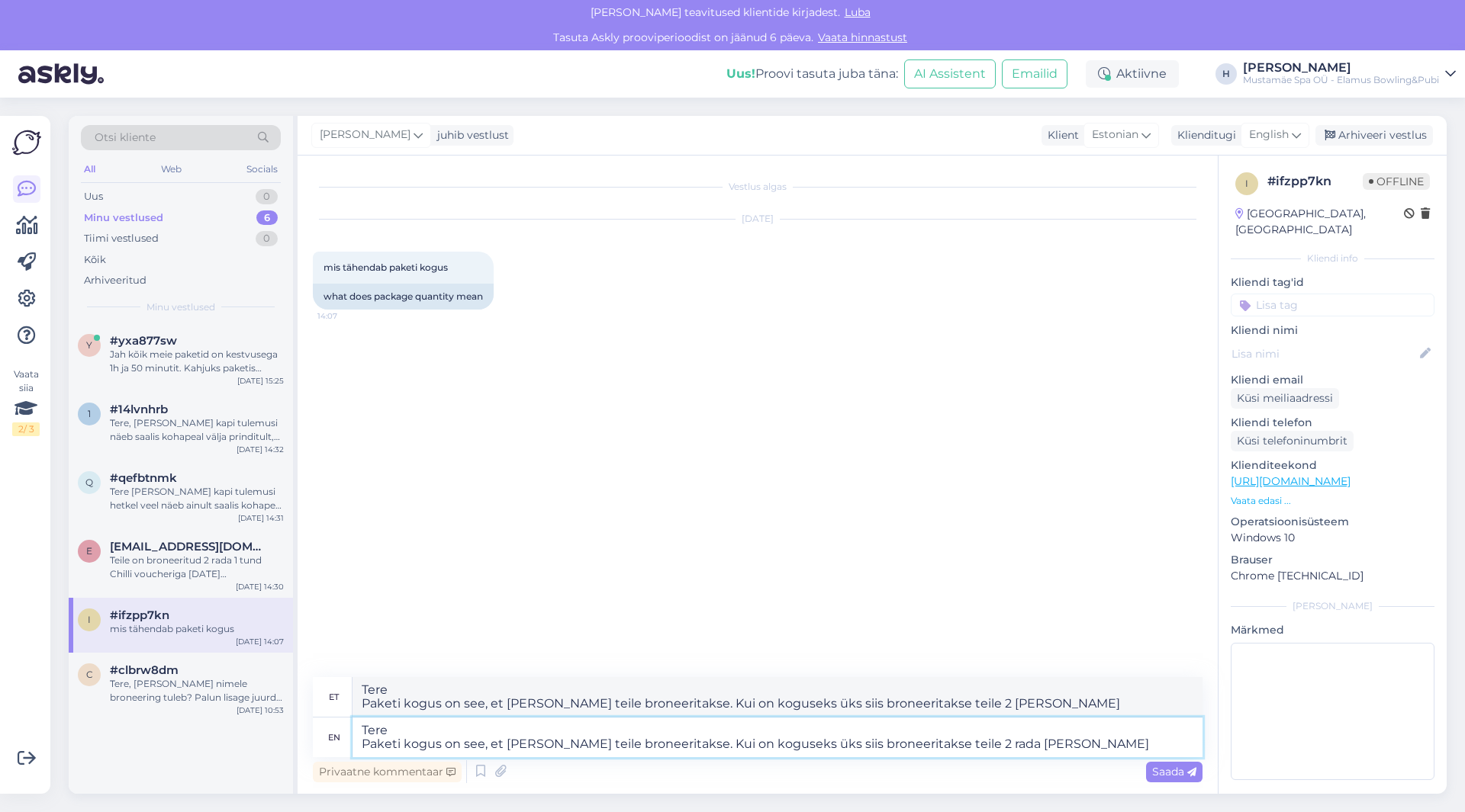
type textarea "Tere Paketi kogus on see, et mitu rada teile broneeritakse. Kui on koguseks üks…"
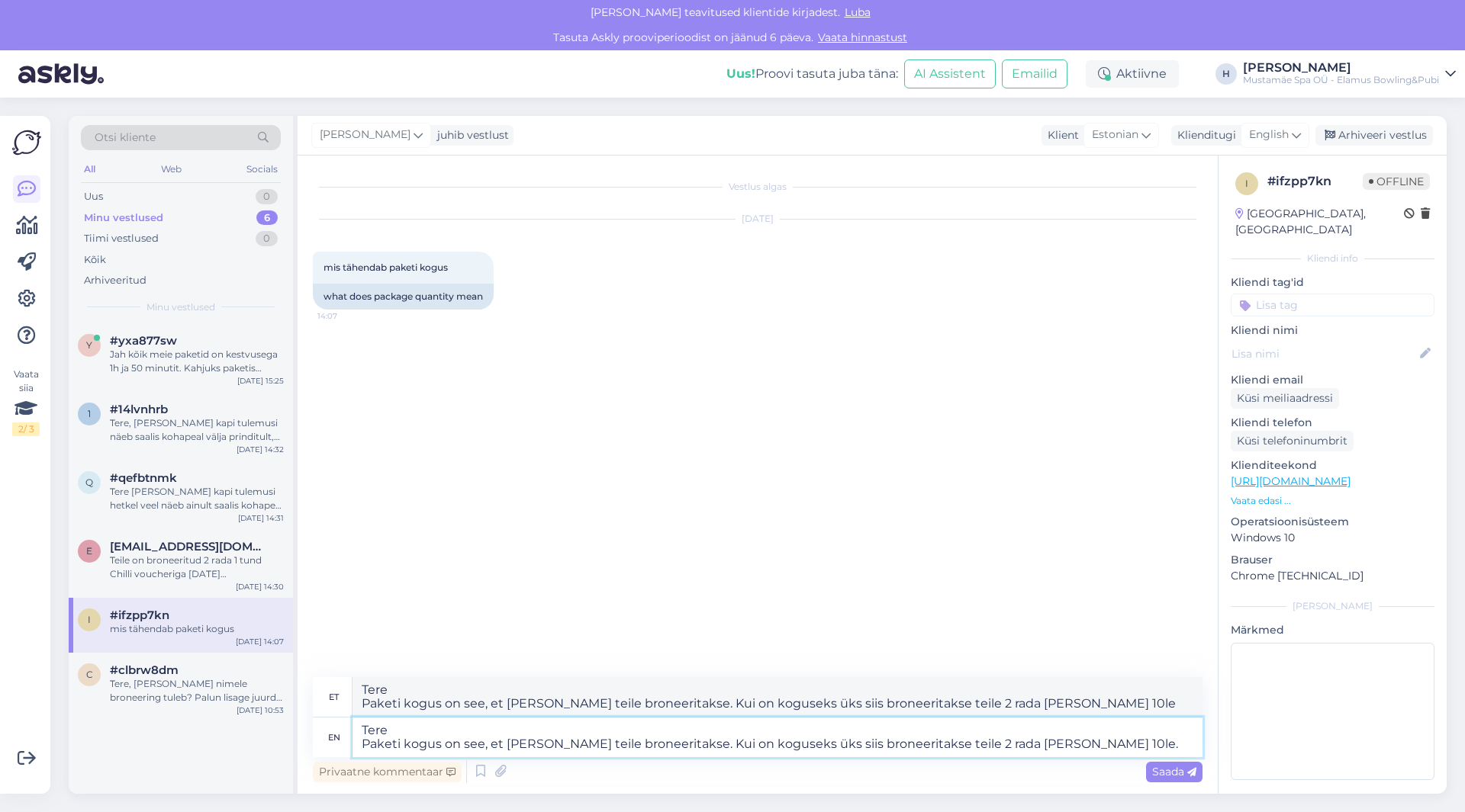
type textarea "Tere Paketi kogus on see, et mitu rada teile broneeritakse. Kui on koguseks üks…"
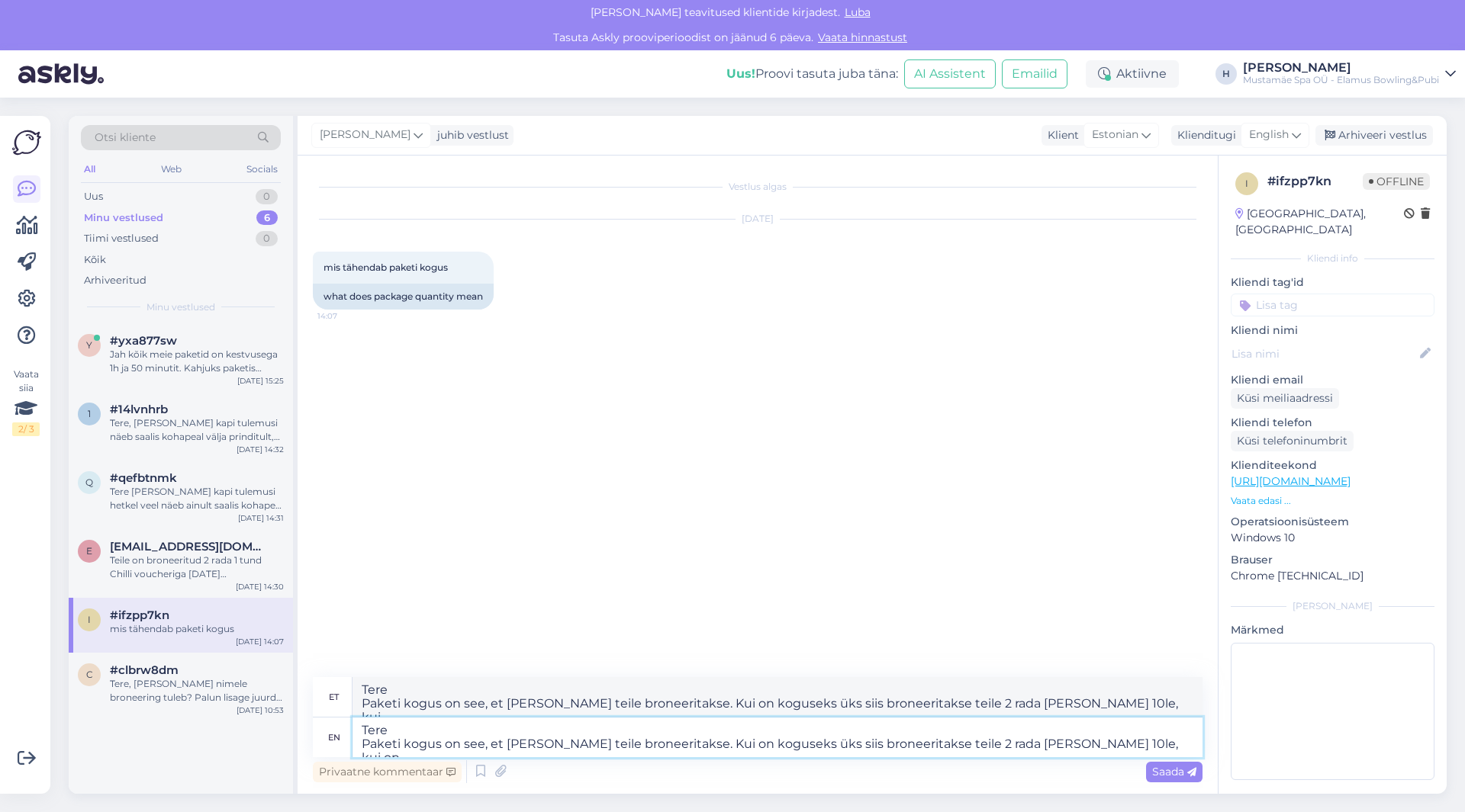
type textarea "Tere Paketi kogus on see, et mitu rada teile broneeritakse. Kui on koguseks üks…"
click at [800, 744] on textarea "Tere Paketi kogus on see, et mitu rada teile broneeritakse. Kui on koguseks üks…" at bounding box center [777, 738] width 850 height 40
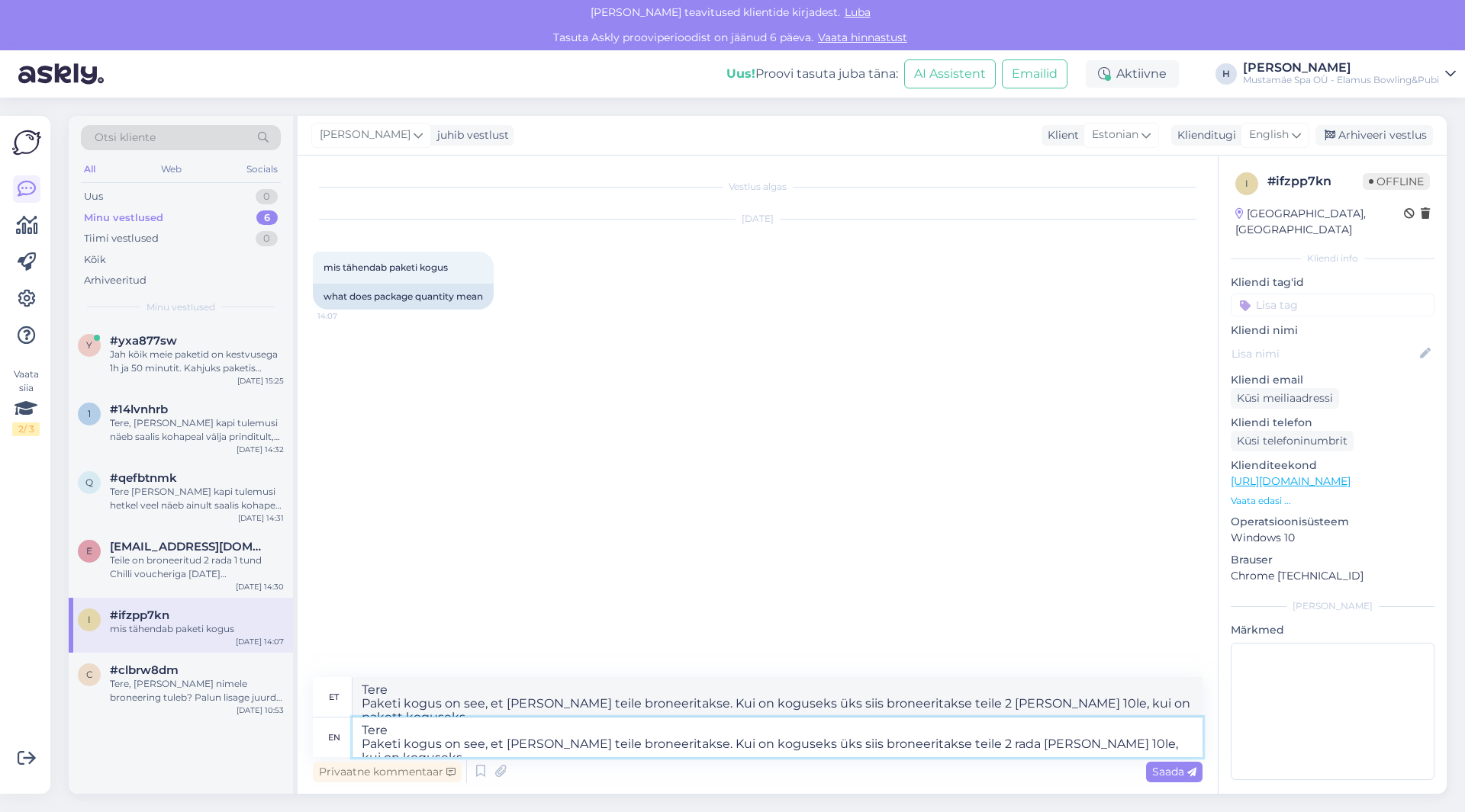
type textarea "Tere Paketi kogus on see, et mitu rada teile broneeritakse. Kui on koguseks ks …"
type textarea "Tere Paketi kogus on see, et mitu rada teile broneeritakse. Kui on koguseks s s…"
type textarea "Tere Paketi kogus on see, et mitu rada teile broneeritakse. Kui on koguseks sii…"
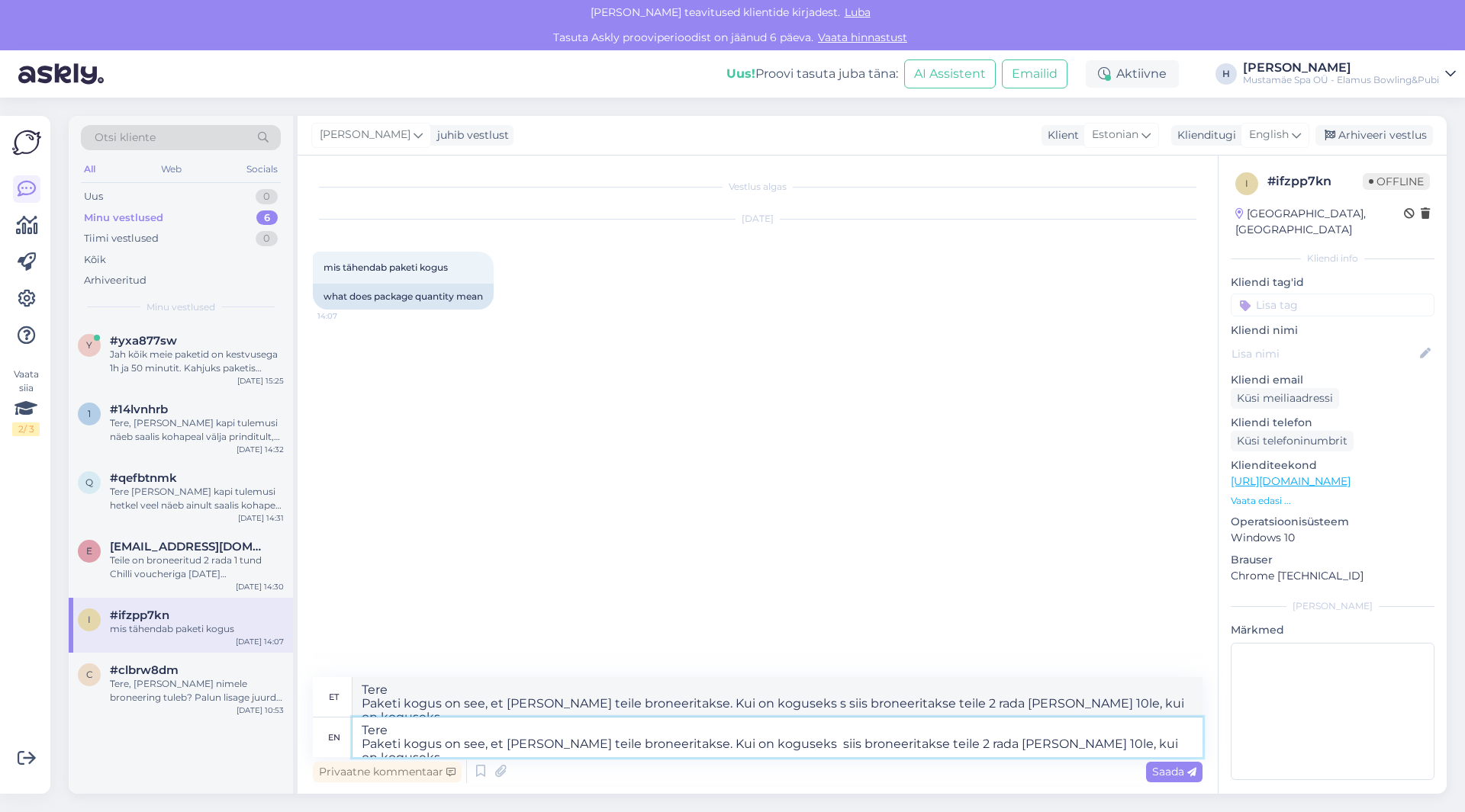
type textarea "Tere Paketi kogus on see, et mitu rada teile broneeritakse. Kui on koguseks sii…"
type textarea "Tere Paketi kogus on see, et mitu rada teile broneeritakse. Kui on koguseks 1 s…"
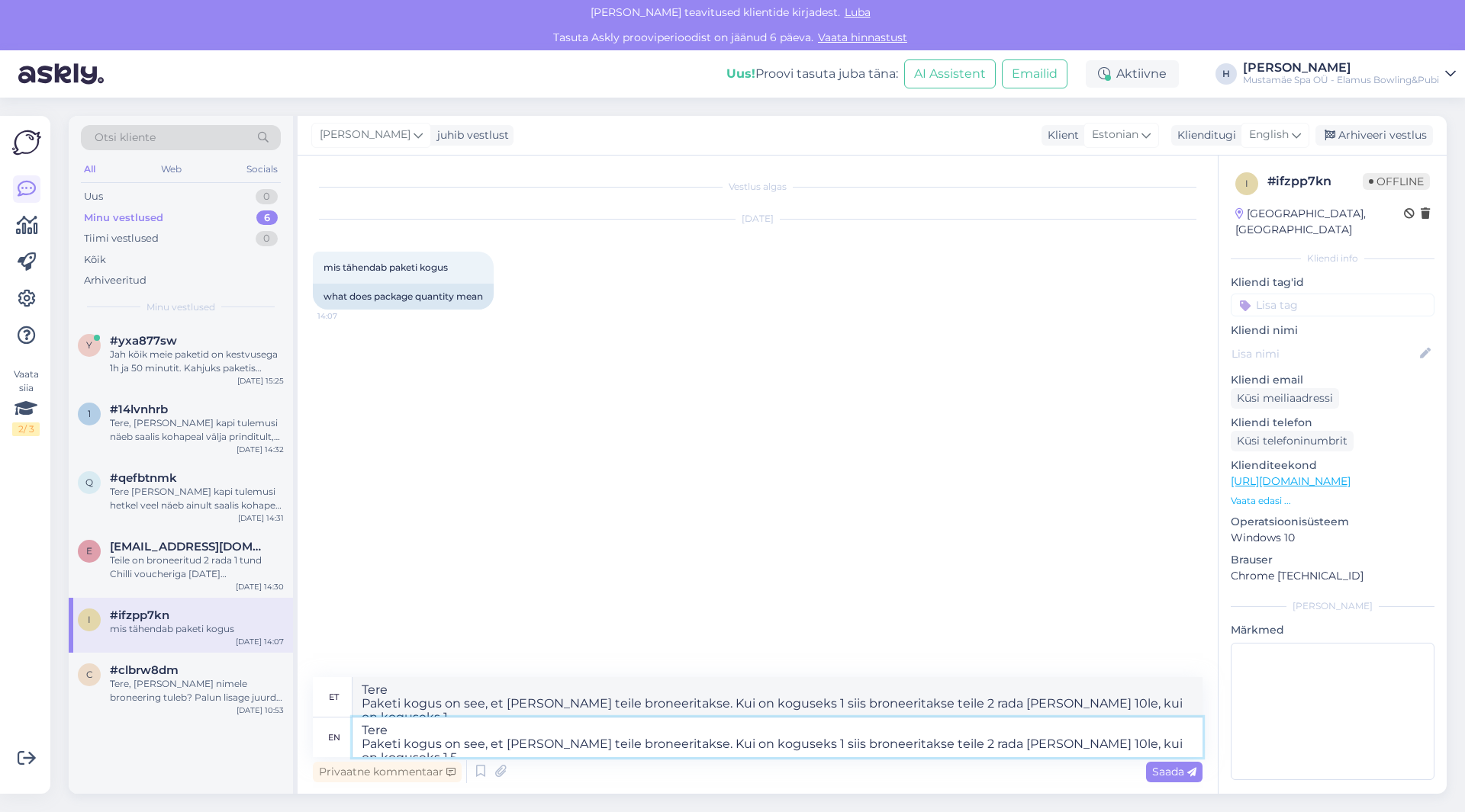
type textarea "Tere Paketi kogus on see, et mitu rada teile broneeritakse. Kui on koguseks 1 s…"
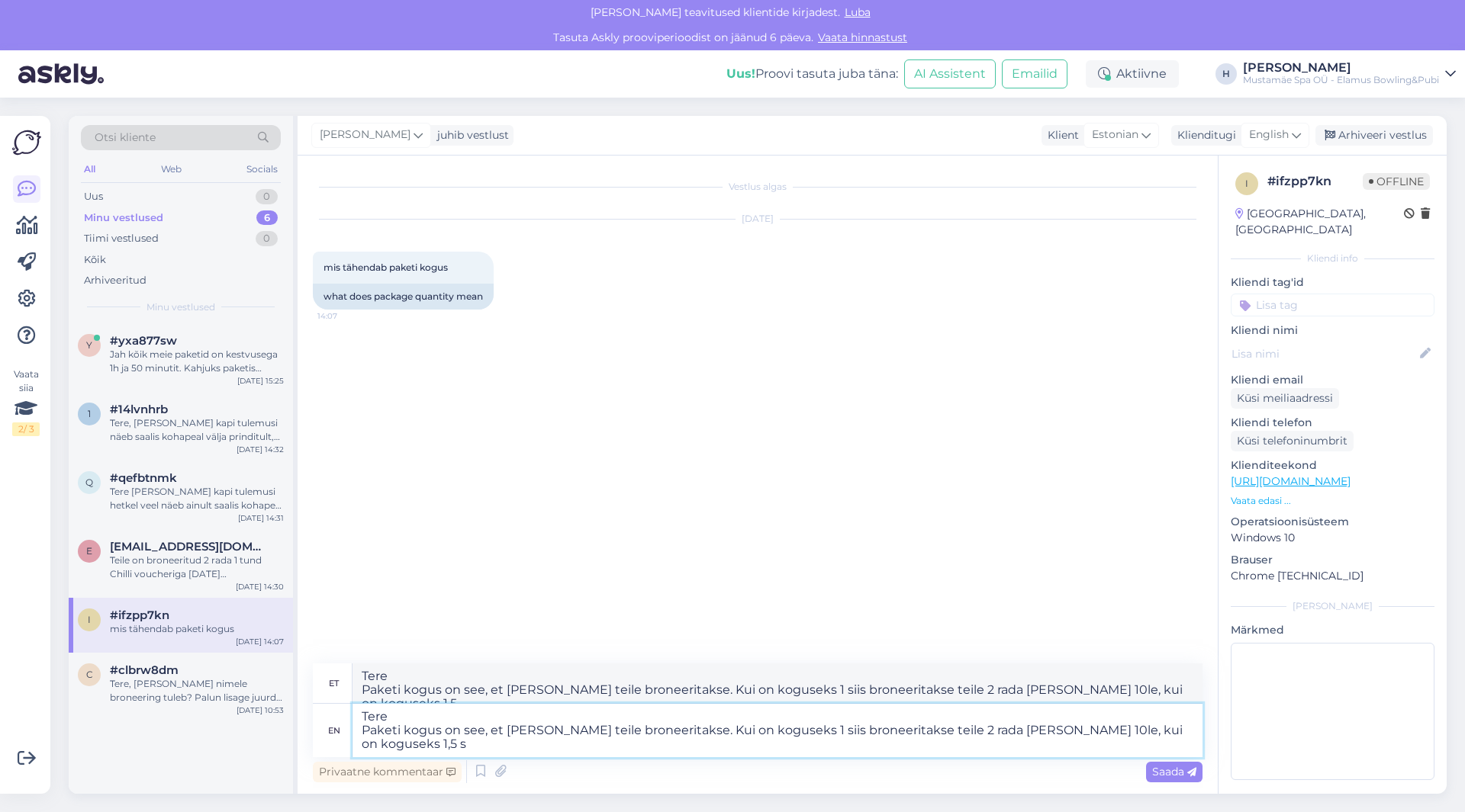
type textarea "Tere Paketi kogus on see, et mitu rada teile broneeritakse. Kui on koguseks 1 s…"
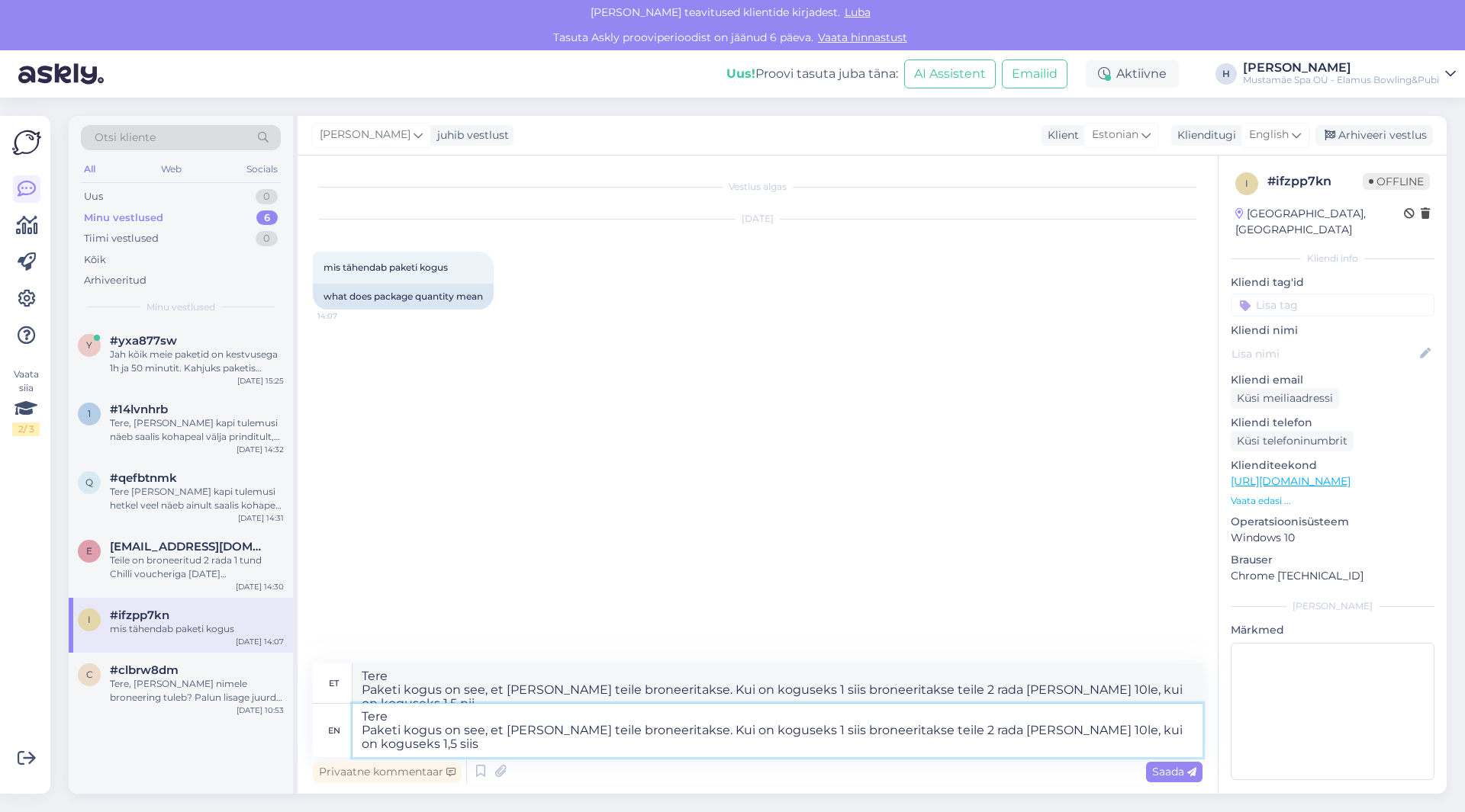
type textarea "Tere Paketi kogus on see, et mitu rada teile broneeritakse. Kui on koguseks 1 s…"
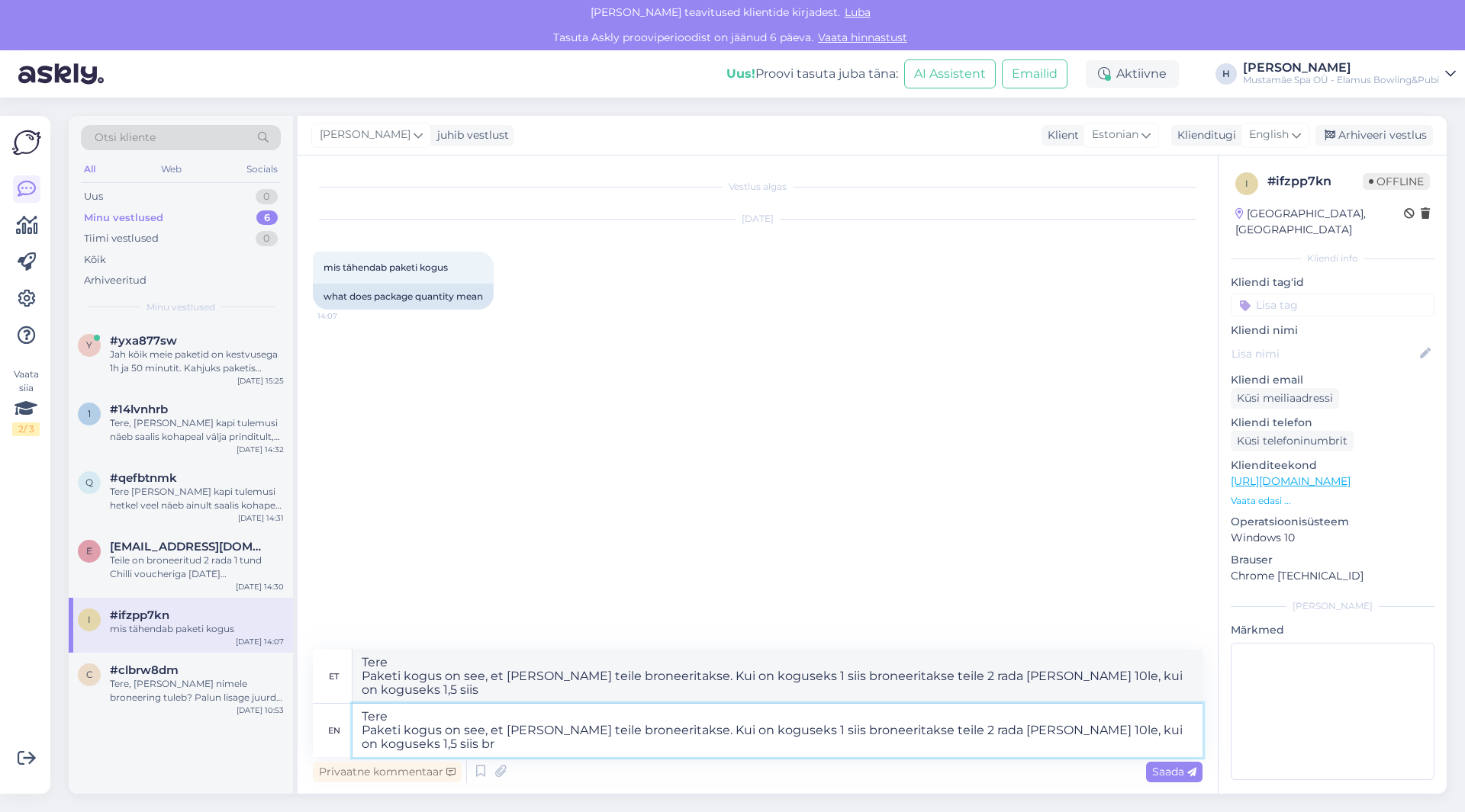
type textarea "Tere Paketi kogus on see, et mitu rada teile broneeritakse. Kui on koguseks 1 s…"
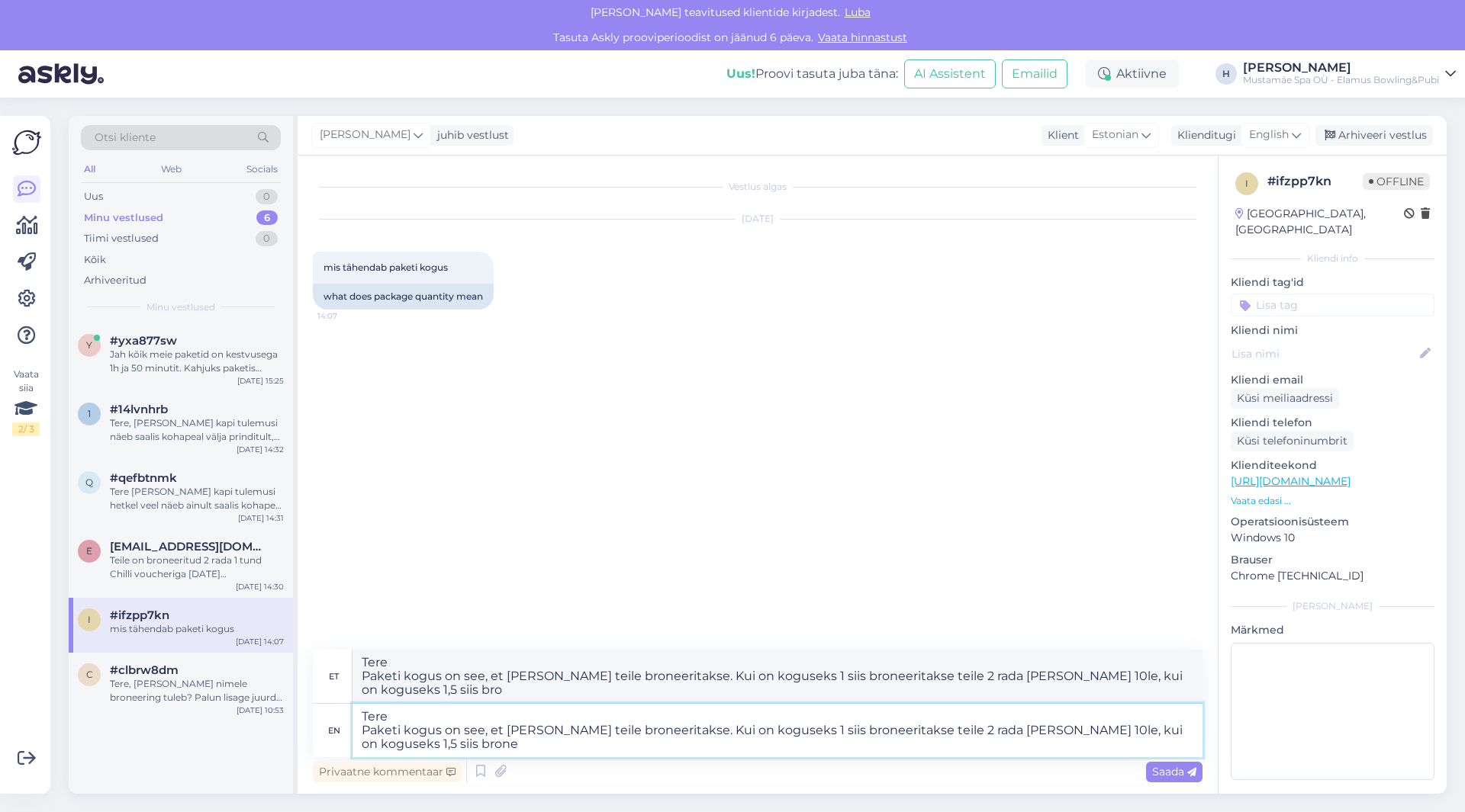
type textarea "Tere Paketi kogus on see, et mitu rada teile broneeritakse. Kui on koguseks 1 s…"
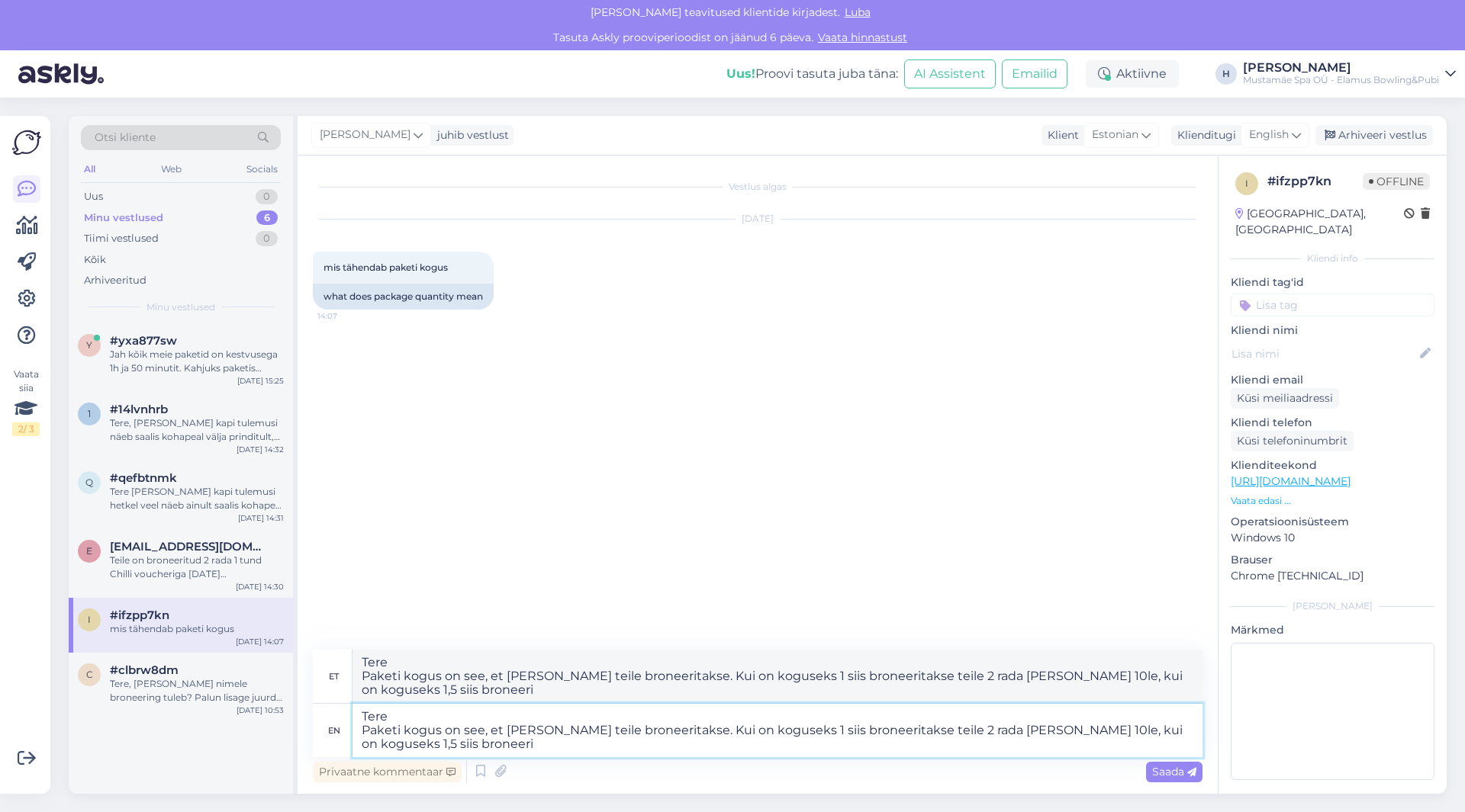
type textarea "Tere Paketi kogus on see, et mitu rada teile broneeritakse. Kui on koguseks 1 s…"
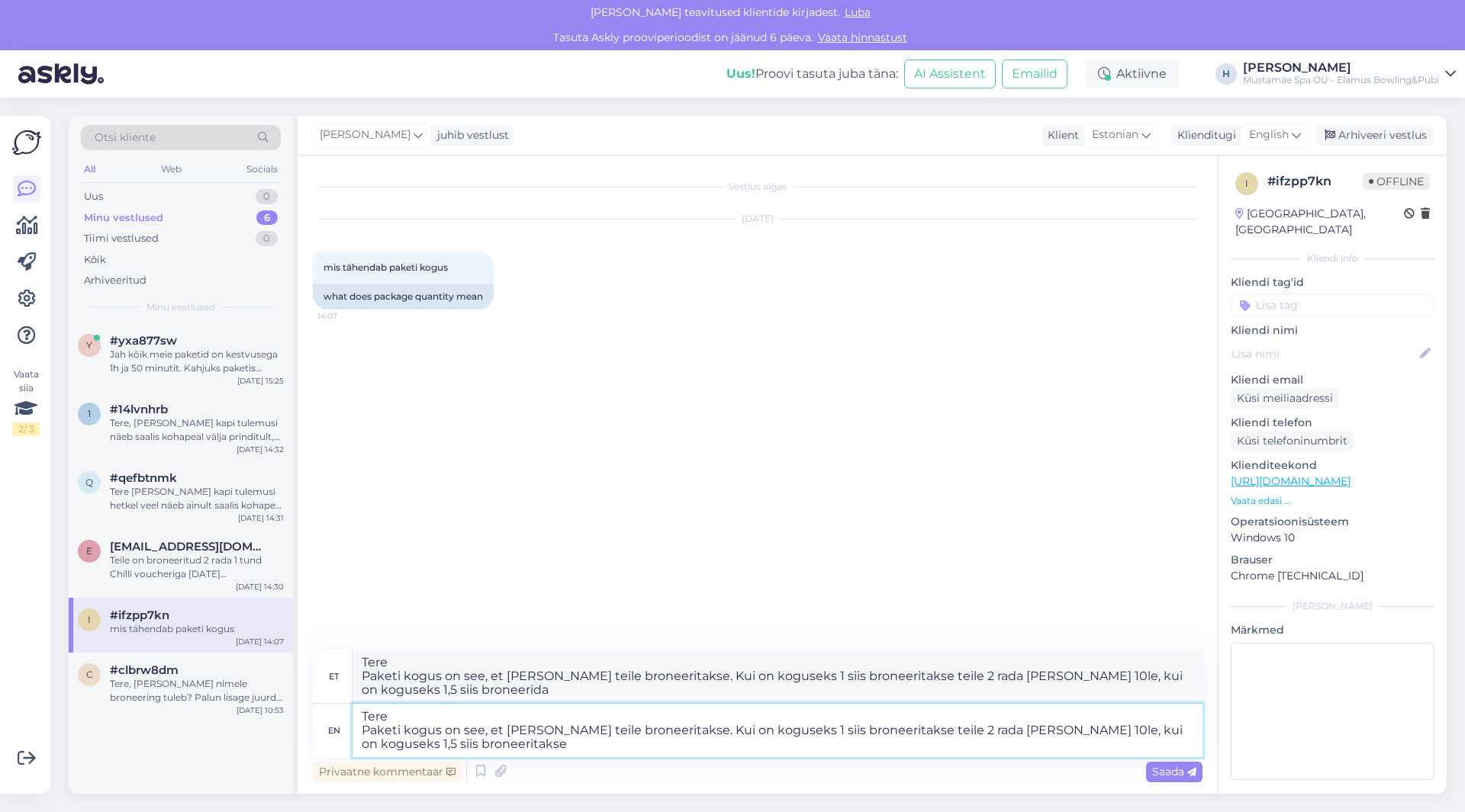
type textarea "Tere Paketi kogus on see, et mitu rada teile broneeritakse. Kui on koguseks 1 s…"
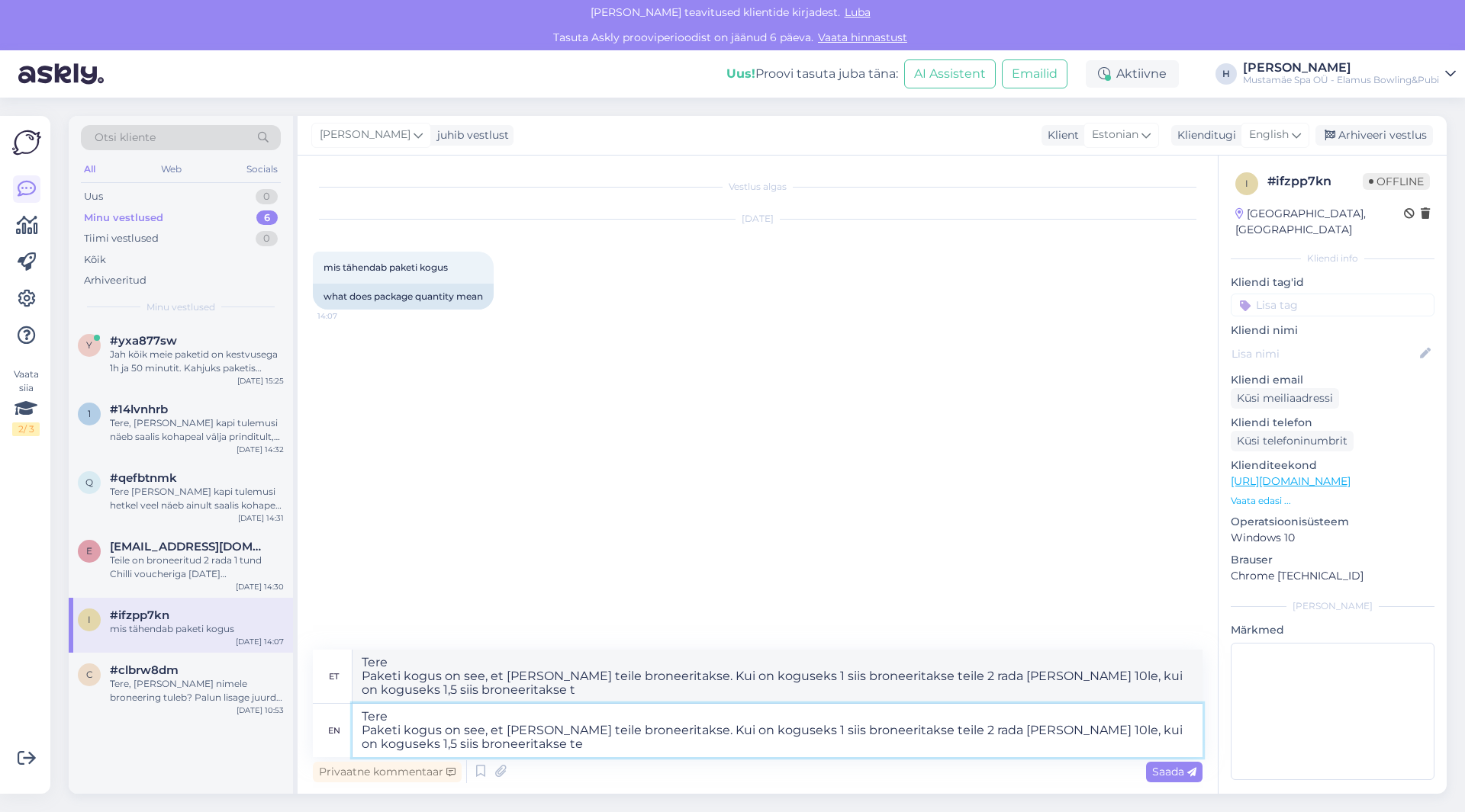
type textarea "Tere Paketi kogus on see, et mitu rada teile broneeritakse. Kui on koguseks 1 s…"
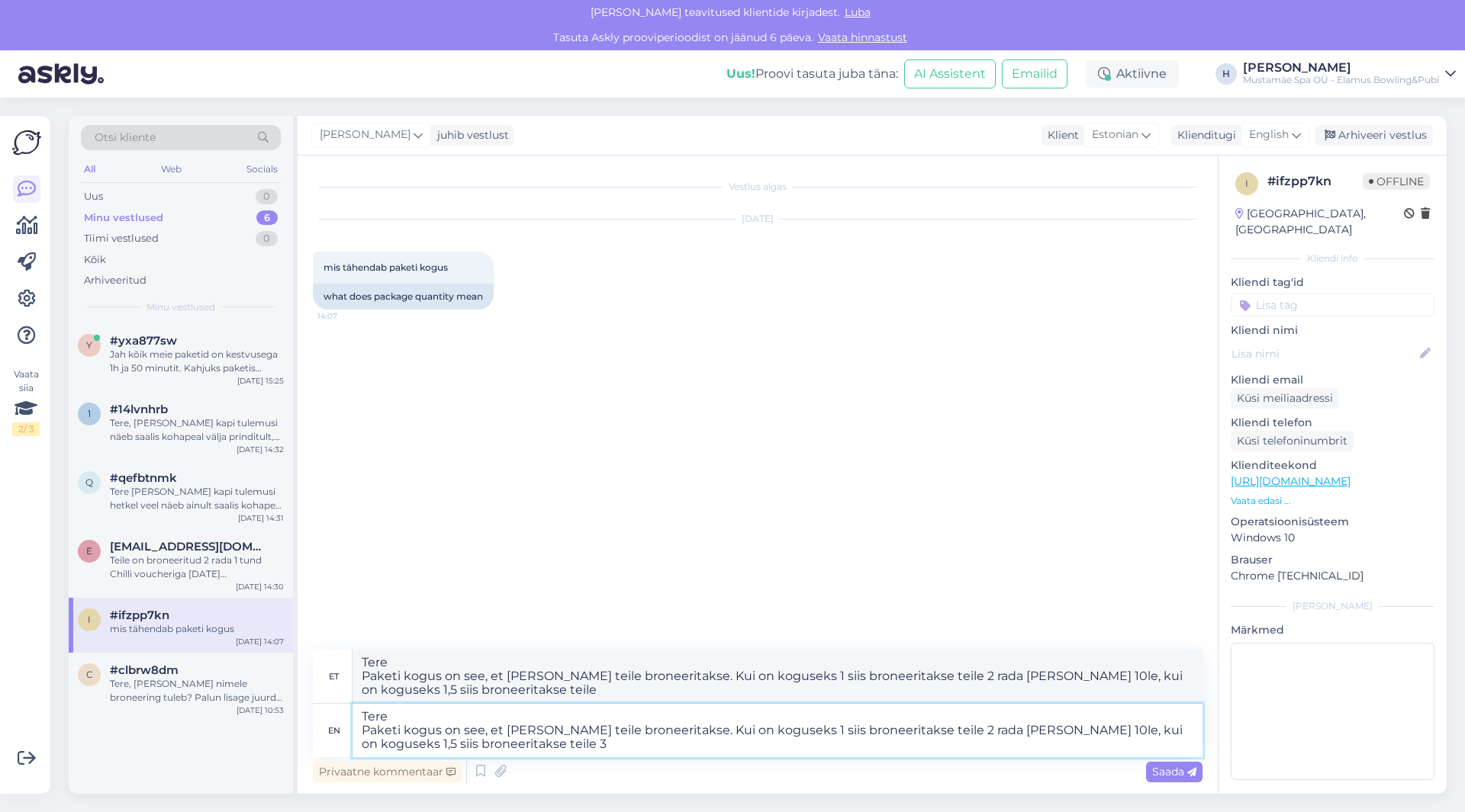
type textarea "Tere Paketi kogus on see, et mitu rada teile broneeritakse. Kui on koguseks 1 s…"
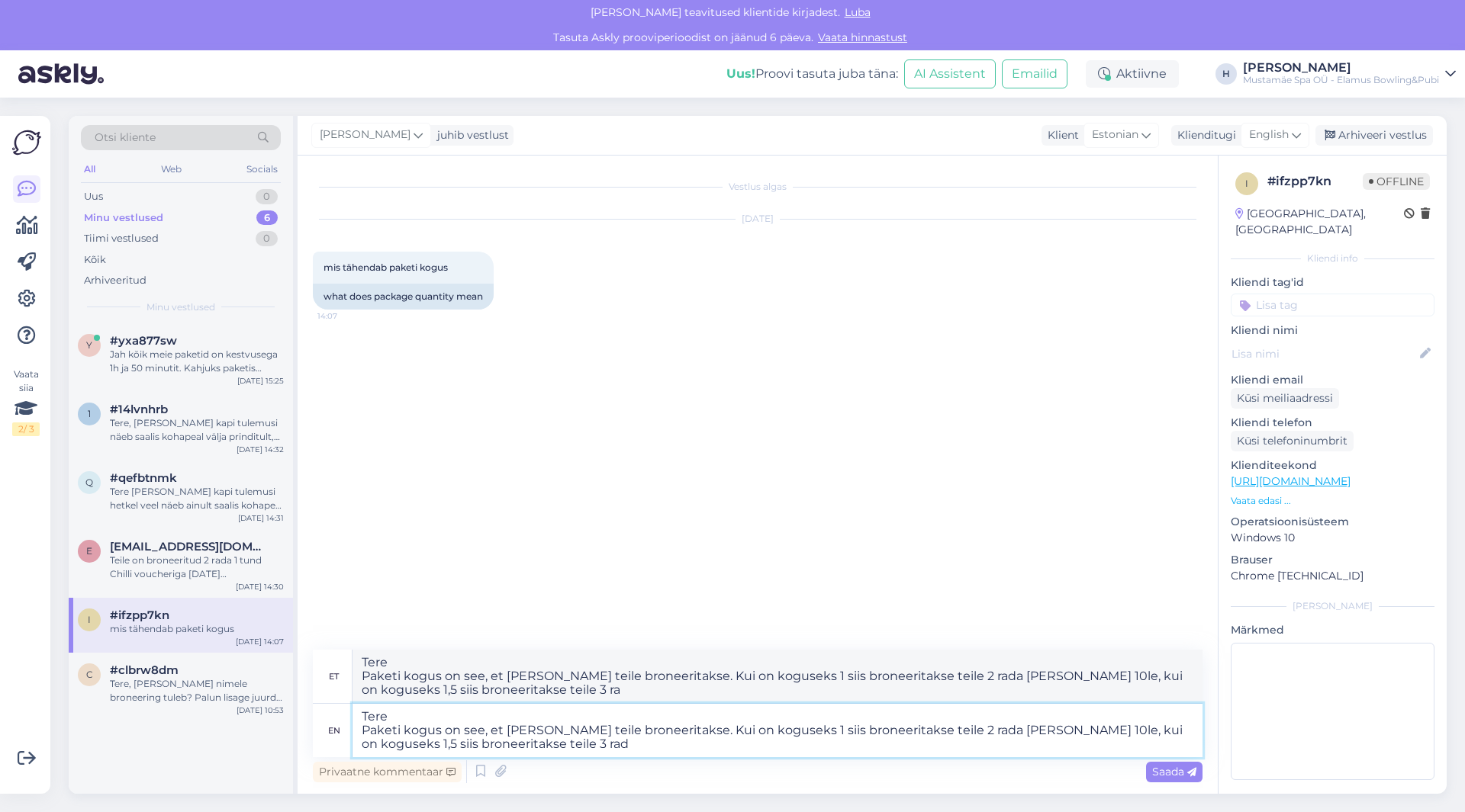
type textarea "Tere Paketi kogus on see, et mitu rada teile broneeritakse. Kui on koguseks 1 s…"
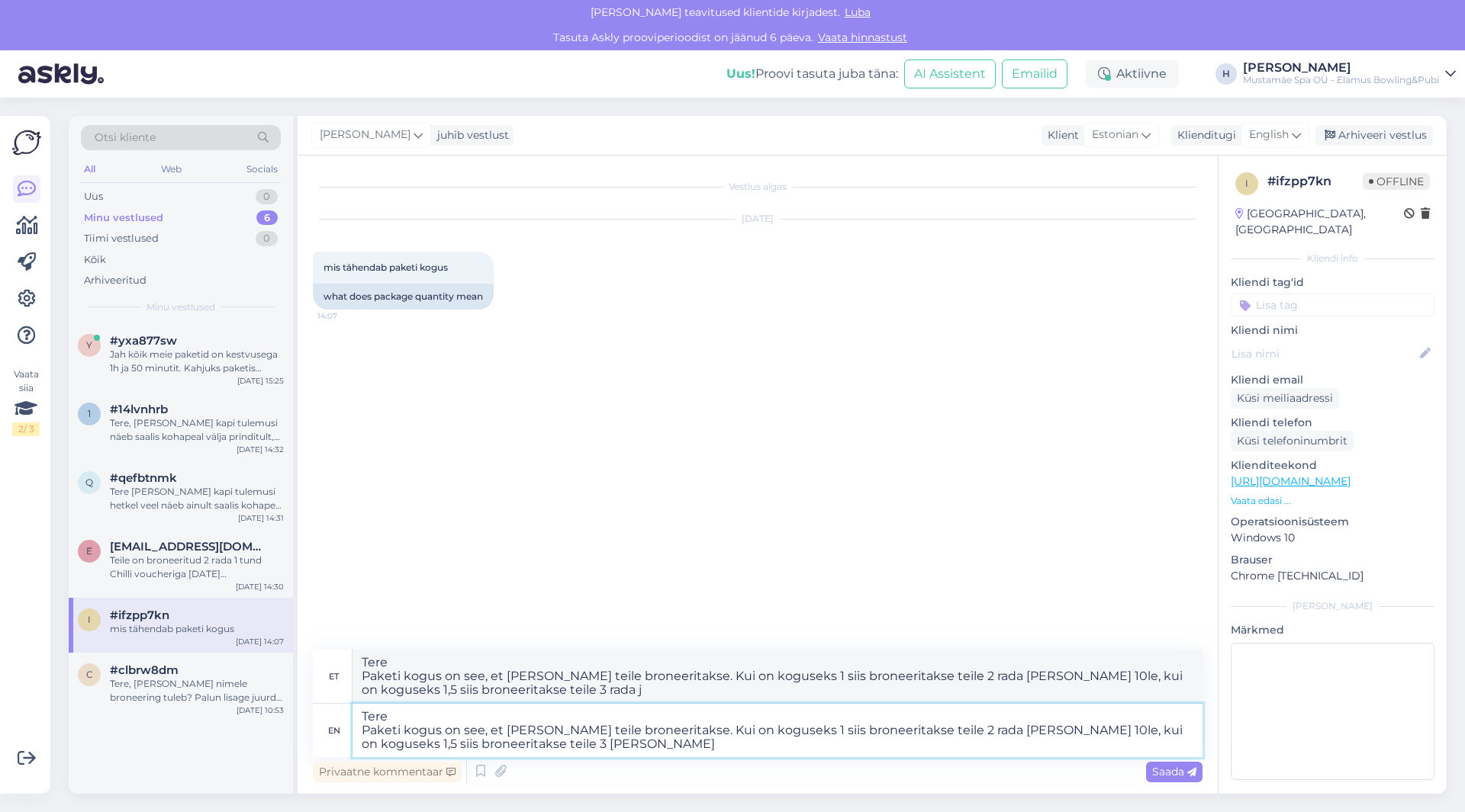
type textarea "Tere Paketi kogus on see, et mitu rada teile broneeritakse. Kui on koguseks 1 s…"
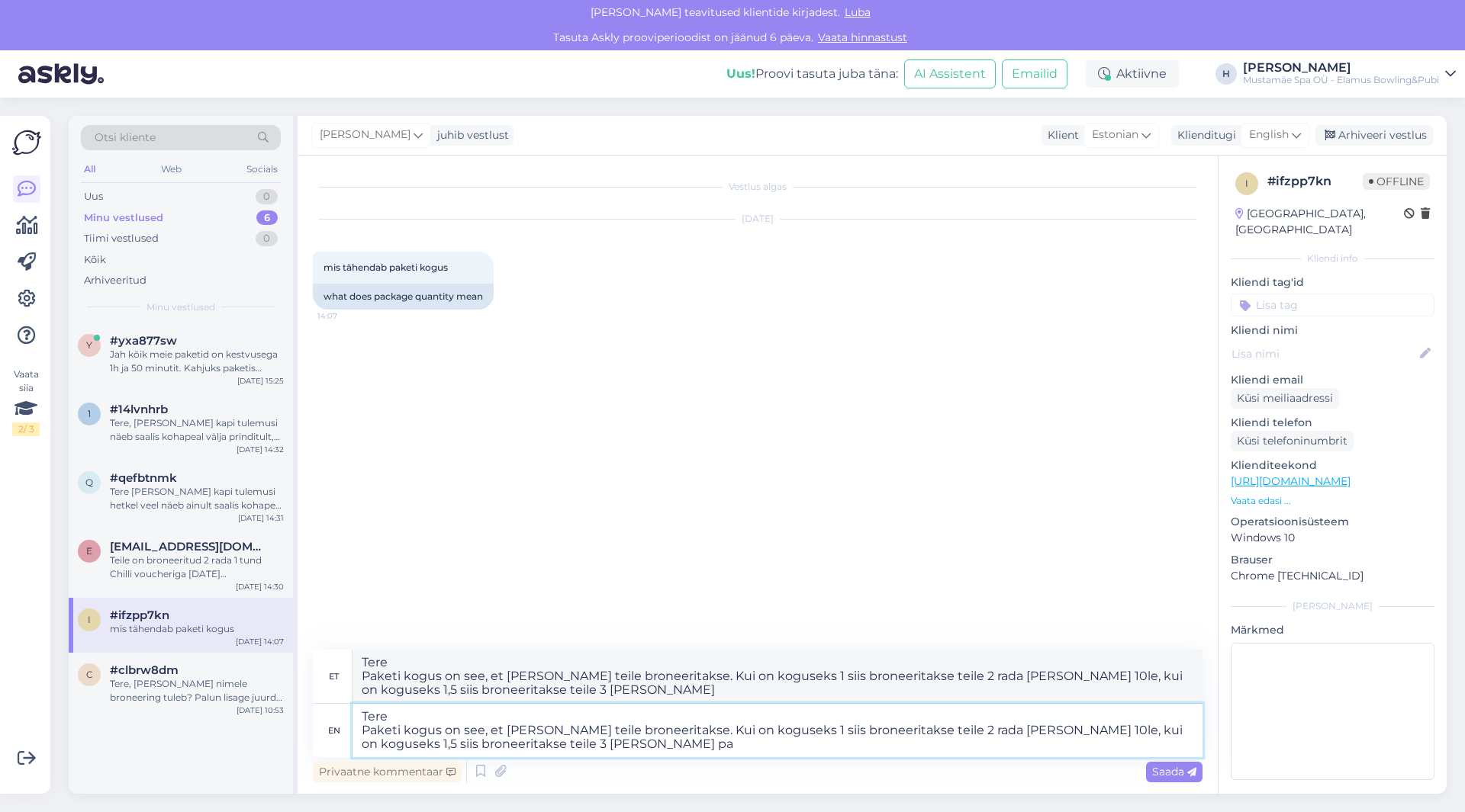
type textarea "Tere Paketi kogus on see, et mitu rada teile broneeritakse. Kui on koguseks 1 s…"
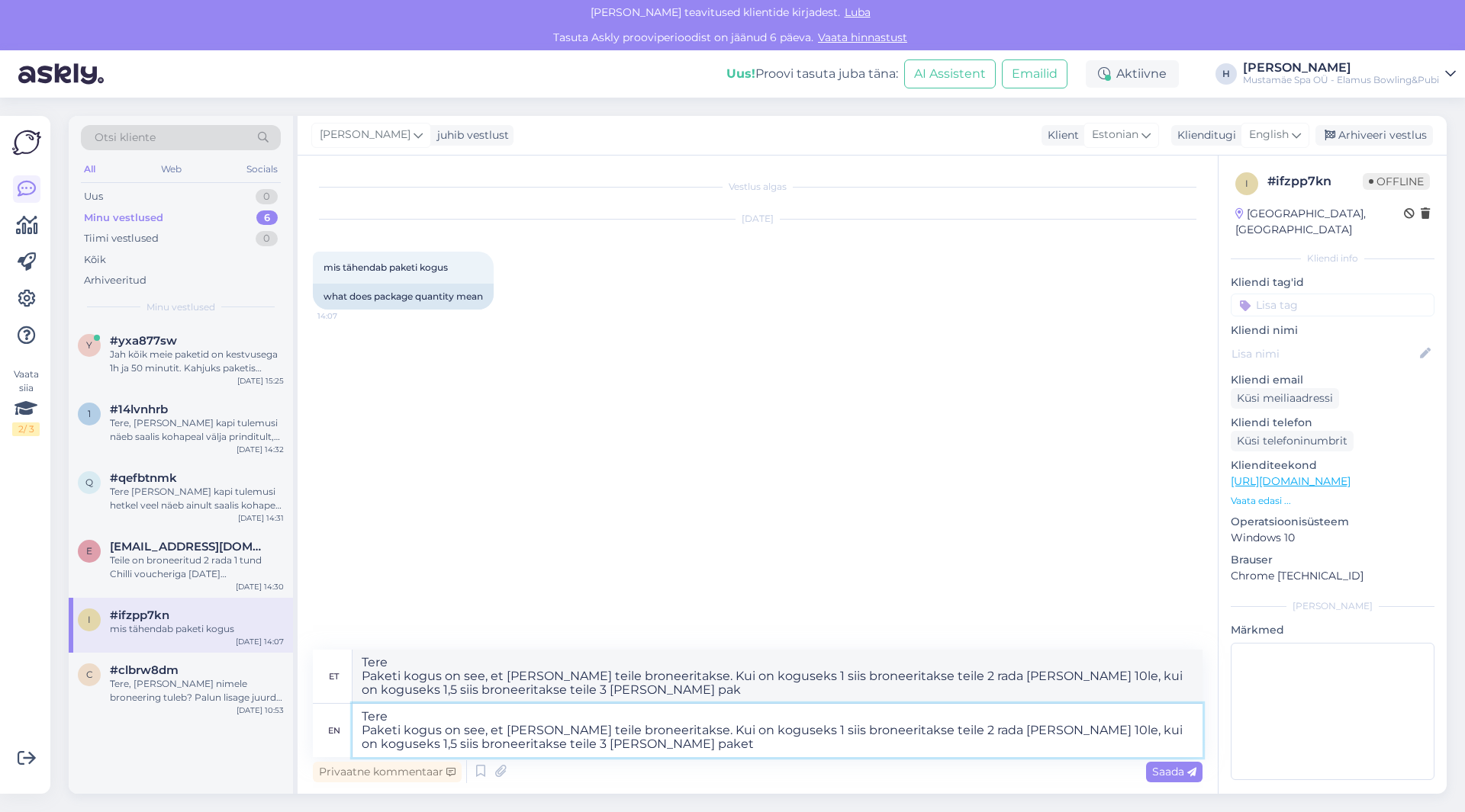
type textarea "Tere Paketi kogus on see, et mitu rada teile broneeritakse. Kui on koguseks 1 s…"
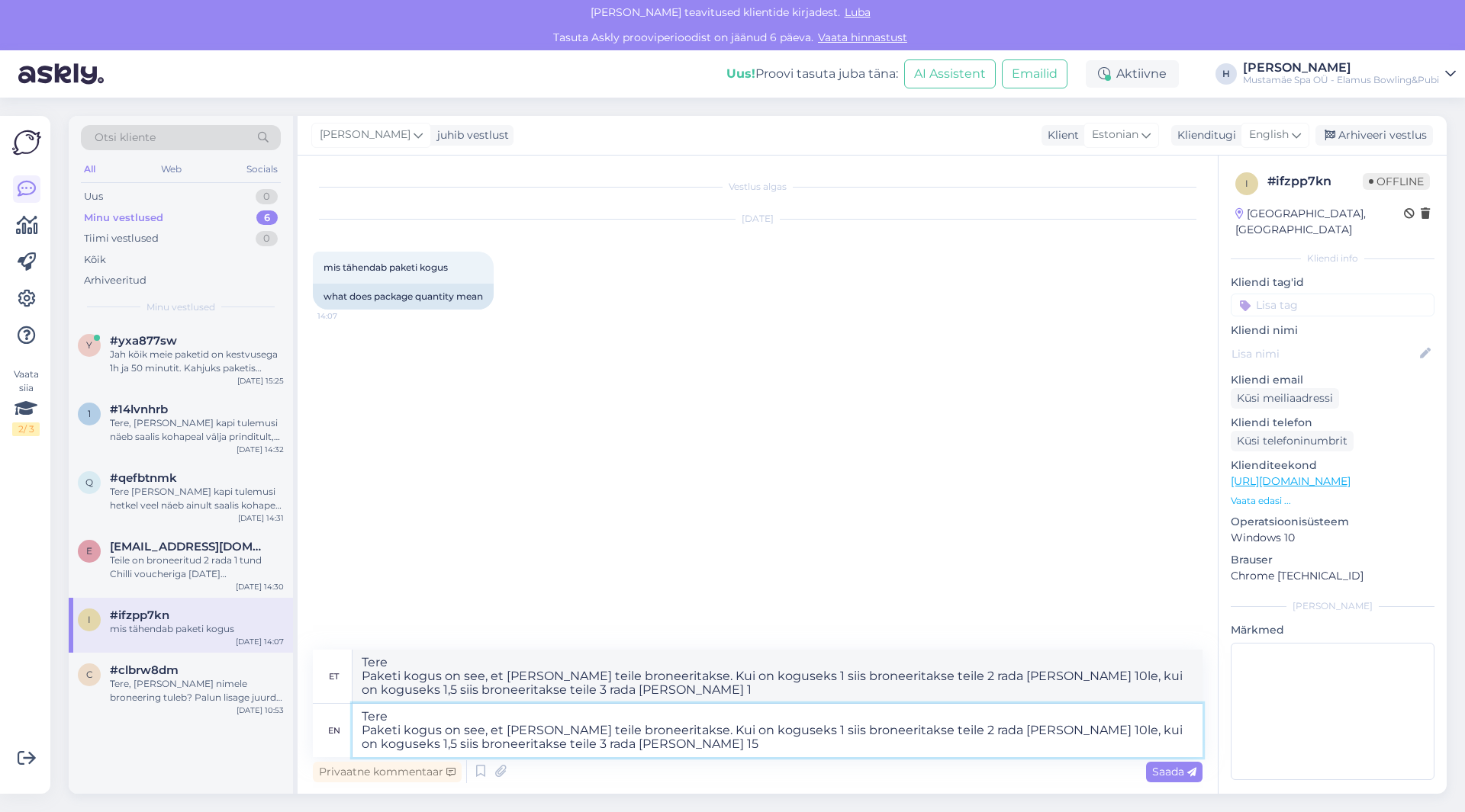
type textarea "Tere Paketi kogus on see, et mitu rada teile broneeritakse. Kui on koguseks 1 s…"
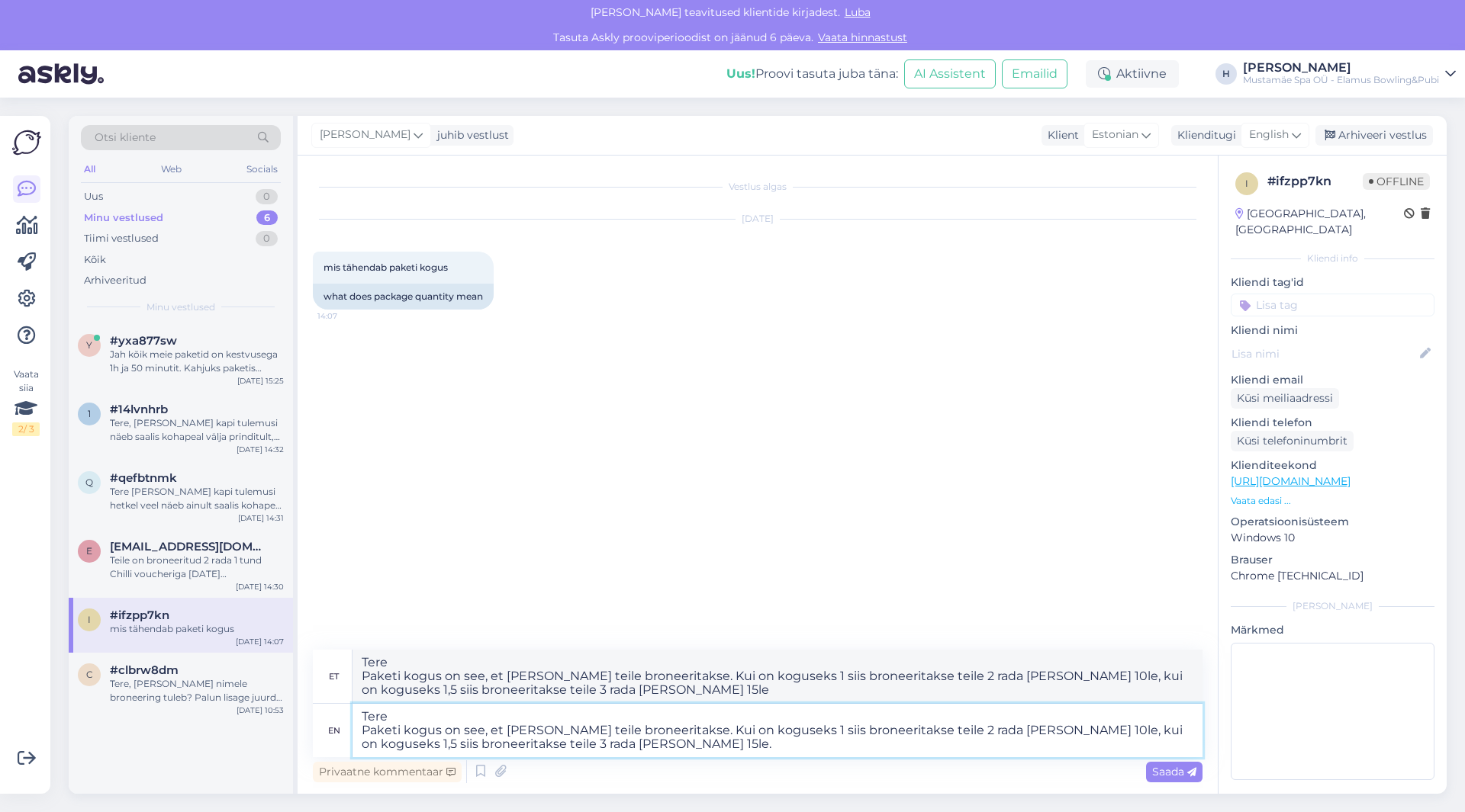
type textarea "Tere Paketi kogus on see, et mitu rada teile broneeritakse. Kui on koguseks 1 s…"
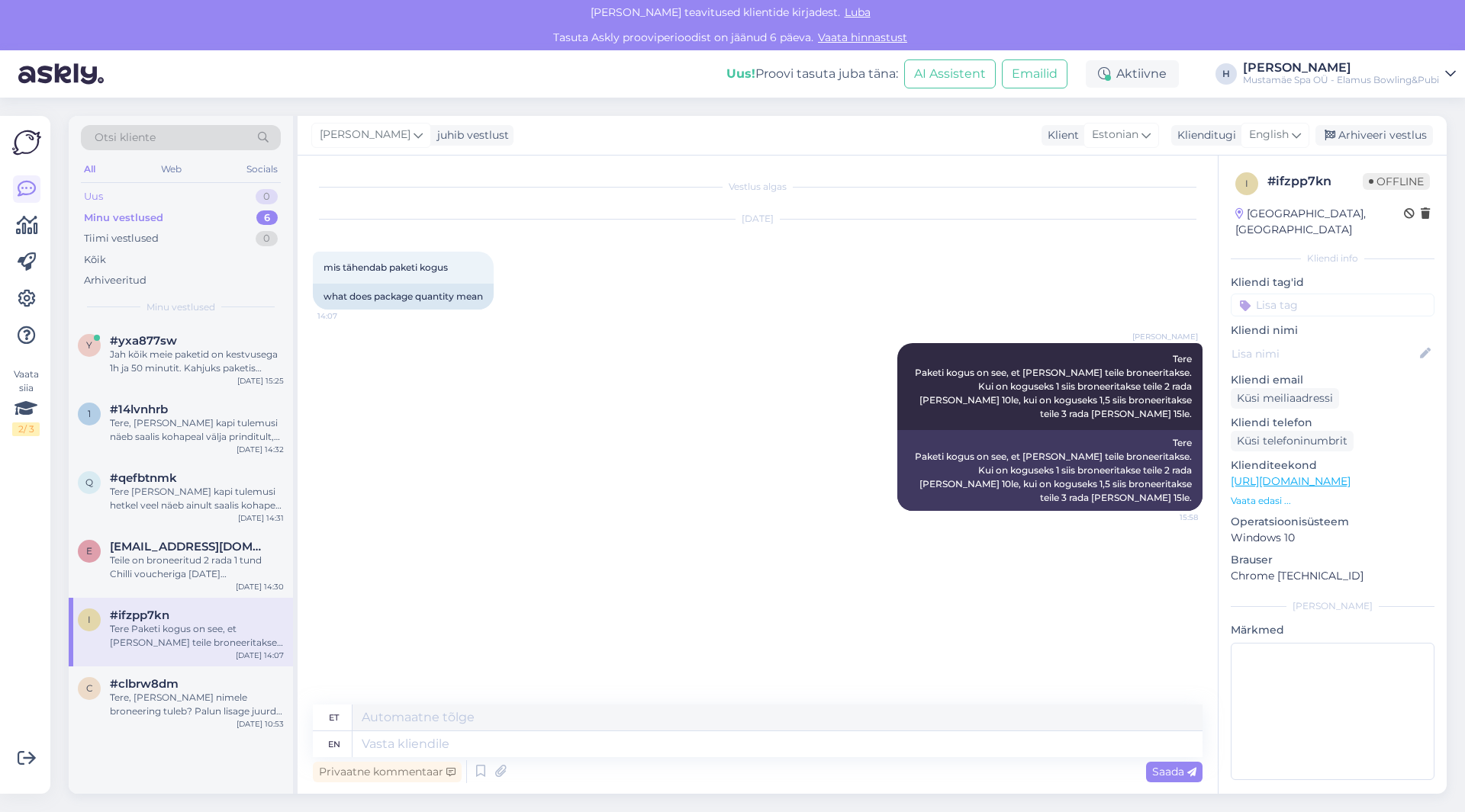
click at [165, 202] on div "Uus 0" at bounding box center [181, 197] width 200 height 22
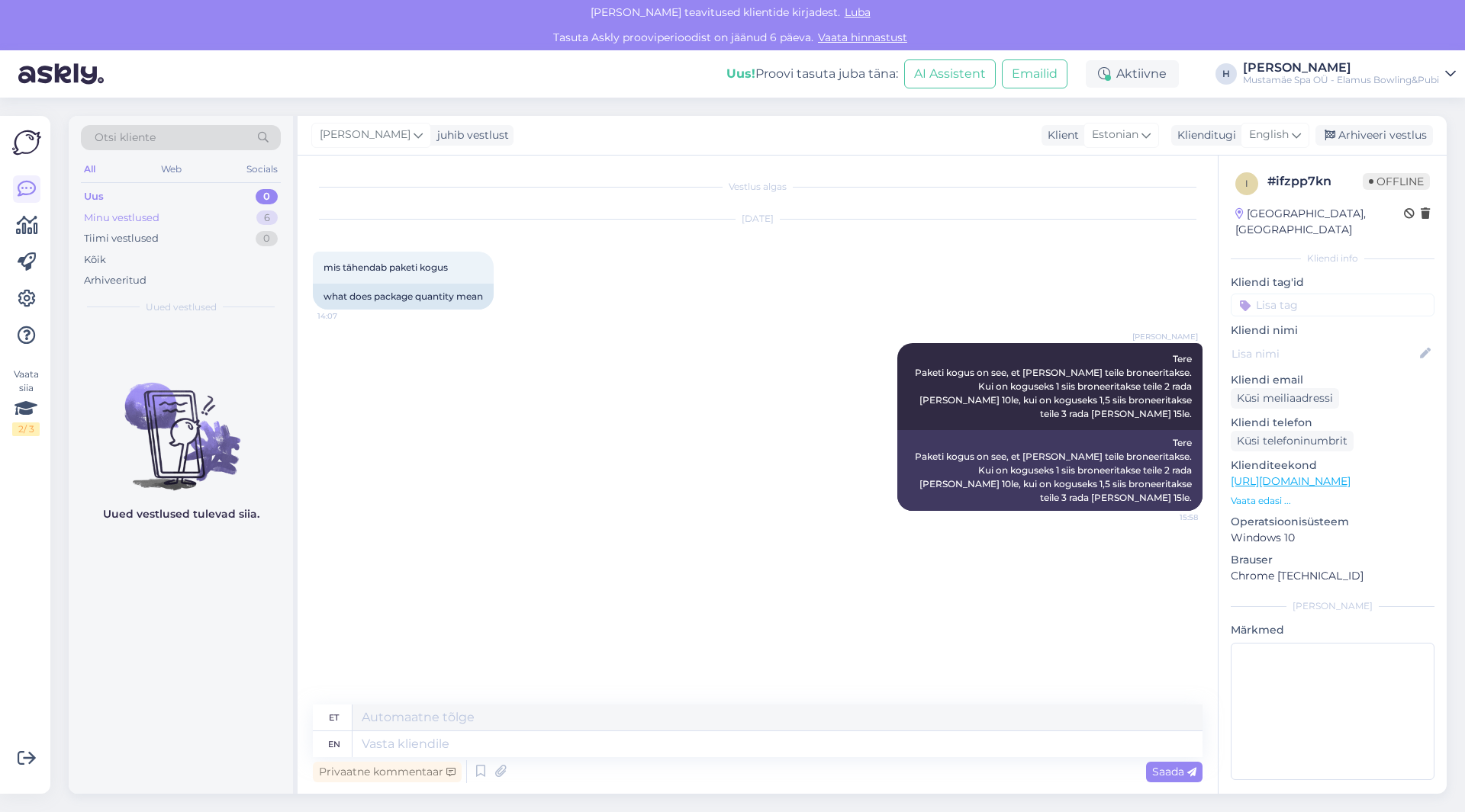
click at [178, 216] on div "Minu vestlused 6" at bounding box center [181, 219] width 200 height 22
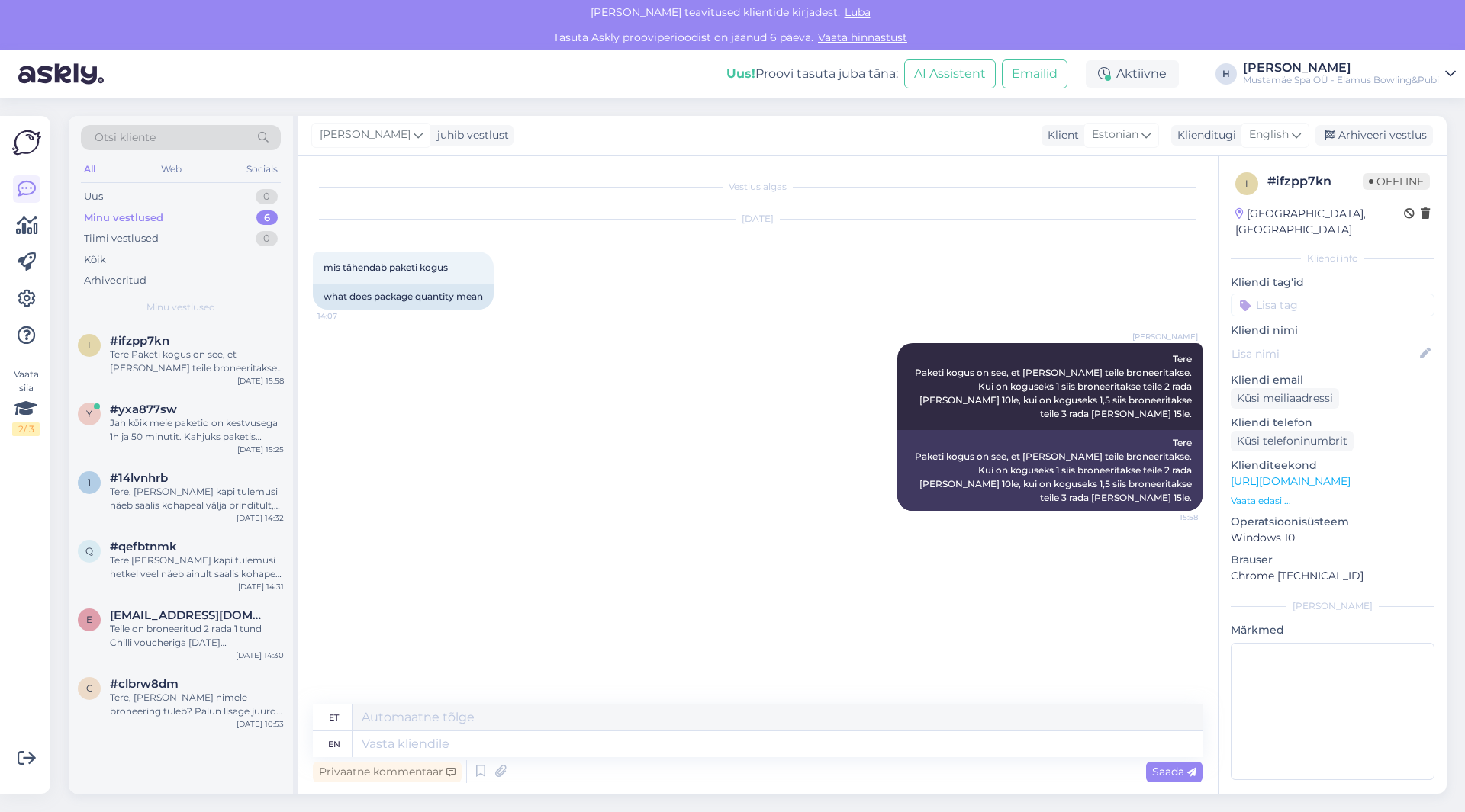
click at [849, 10] on span "Luba" at bounding box center [858, 12] width 35 height 14
